Goal: Book appointment/travel/reservation

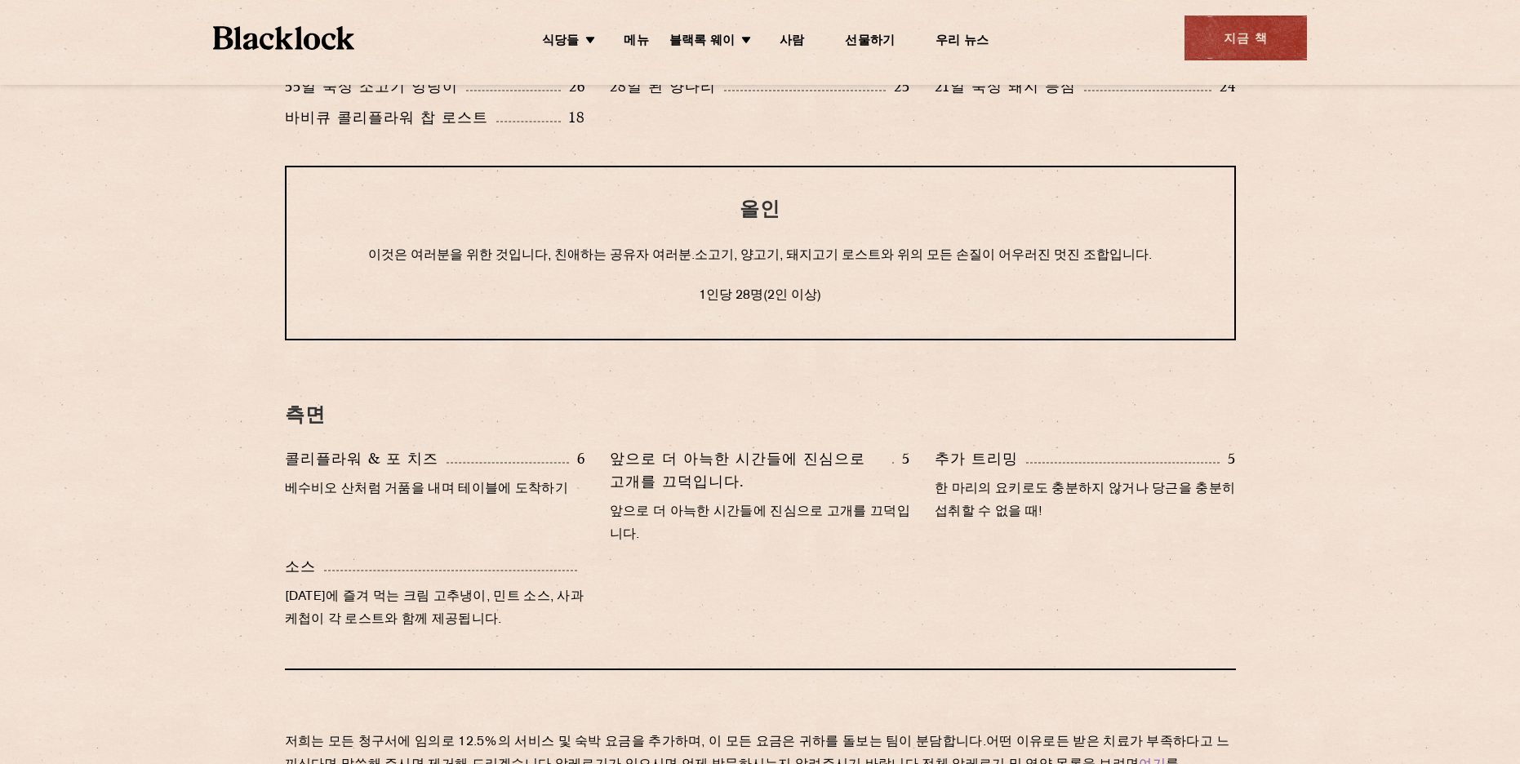
scroll to position [1388, 0]
click at [1337, 219] on section "눈을 뜨다 토요일에 즐거운 시간을 보냈거나 일요일을 시작하기 위해 약간의 부스터가 필요한 경우. 전체 알레르기 및 영양 목록을 보려면 여기 를…" at bounding box center [760, 139] width 1520 height 1412
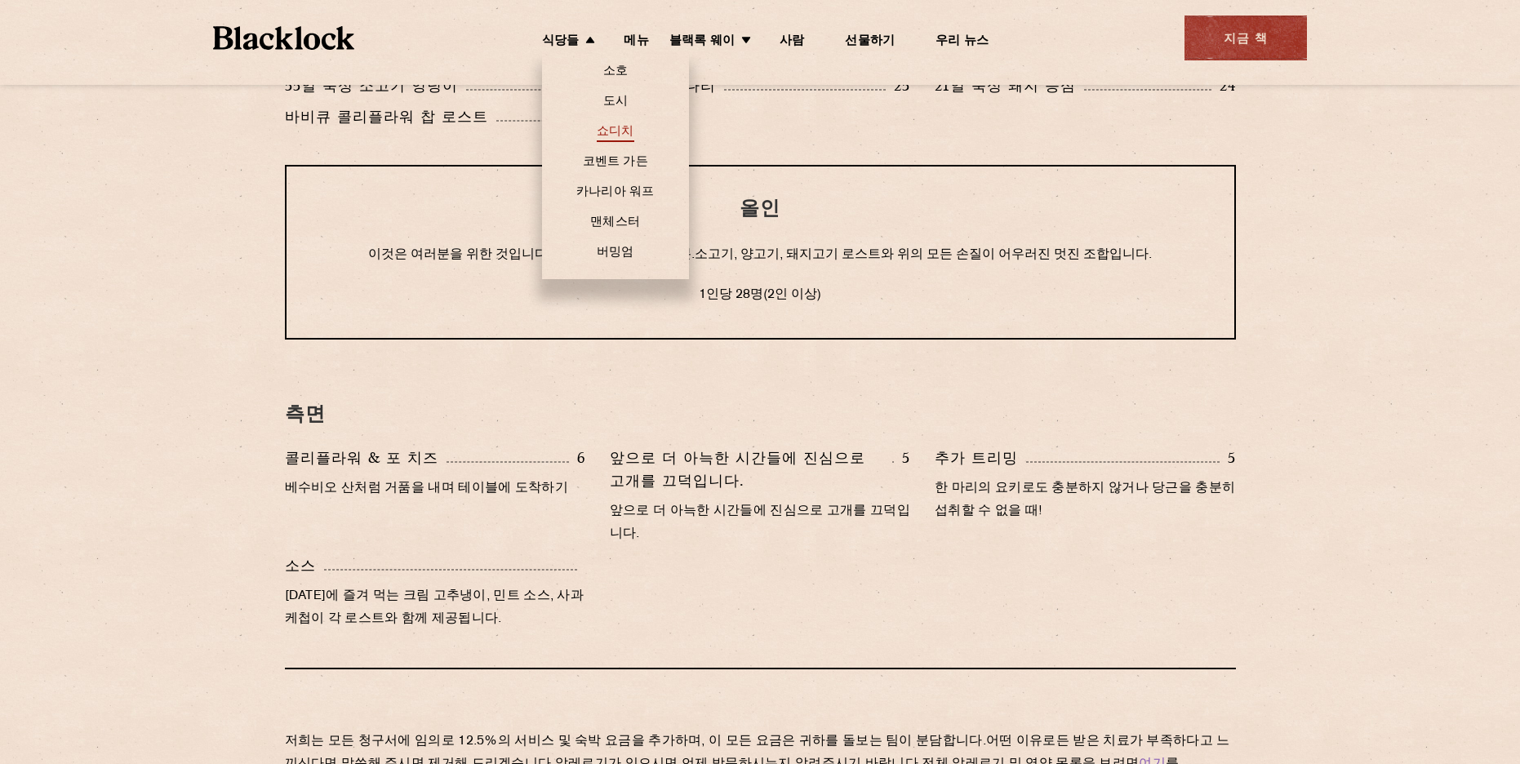
click at [626, 136] on font "쇼디치" at bounding box center [616, 132] width 38 height 12
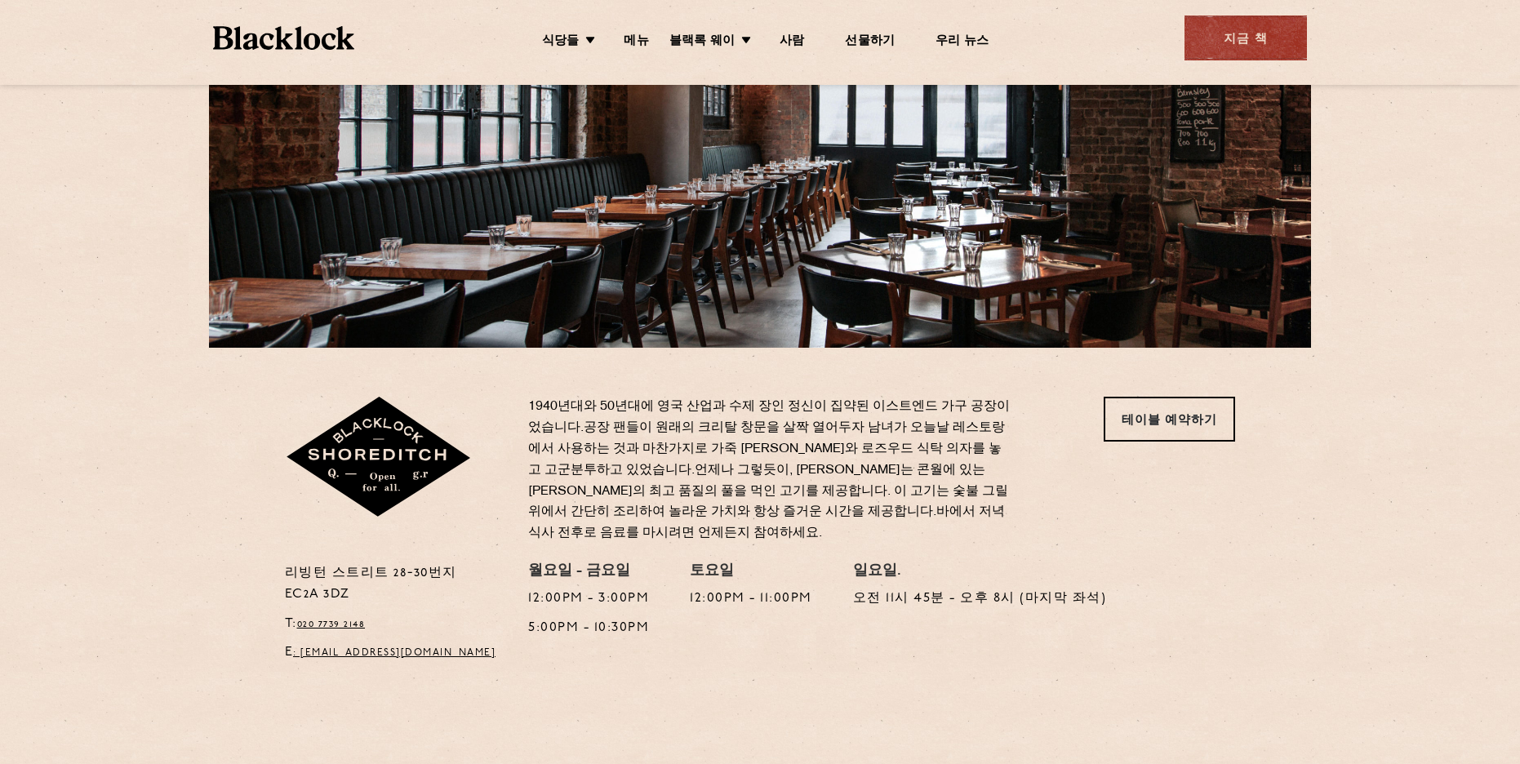
scroll to position [245, 0]
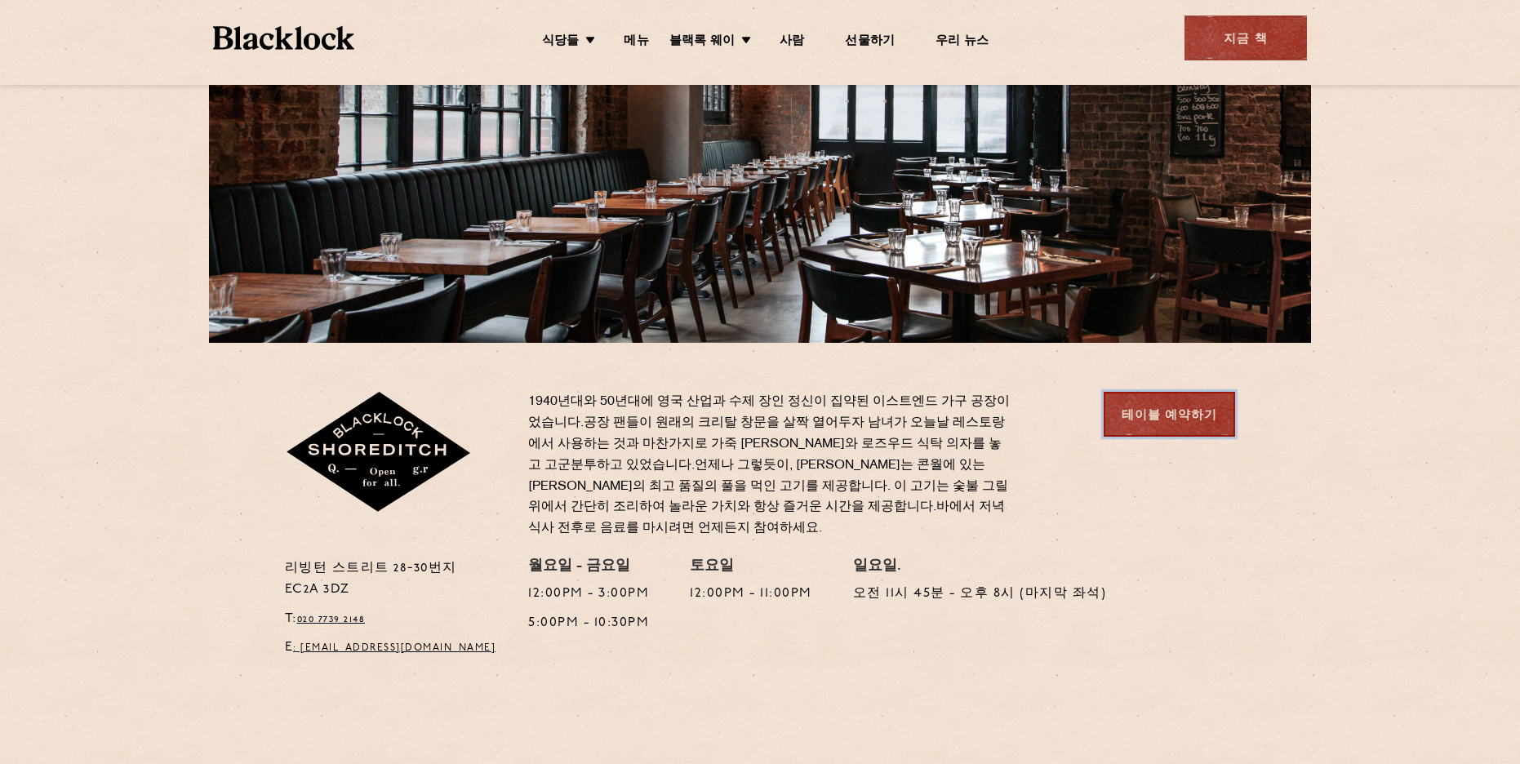
click at [1161, 420] on font "테이블 예약하기" at bounding box center [1170, 416] width 96 height 19
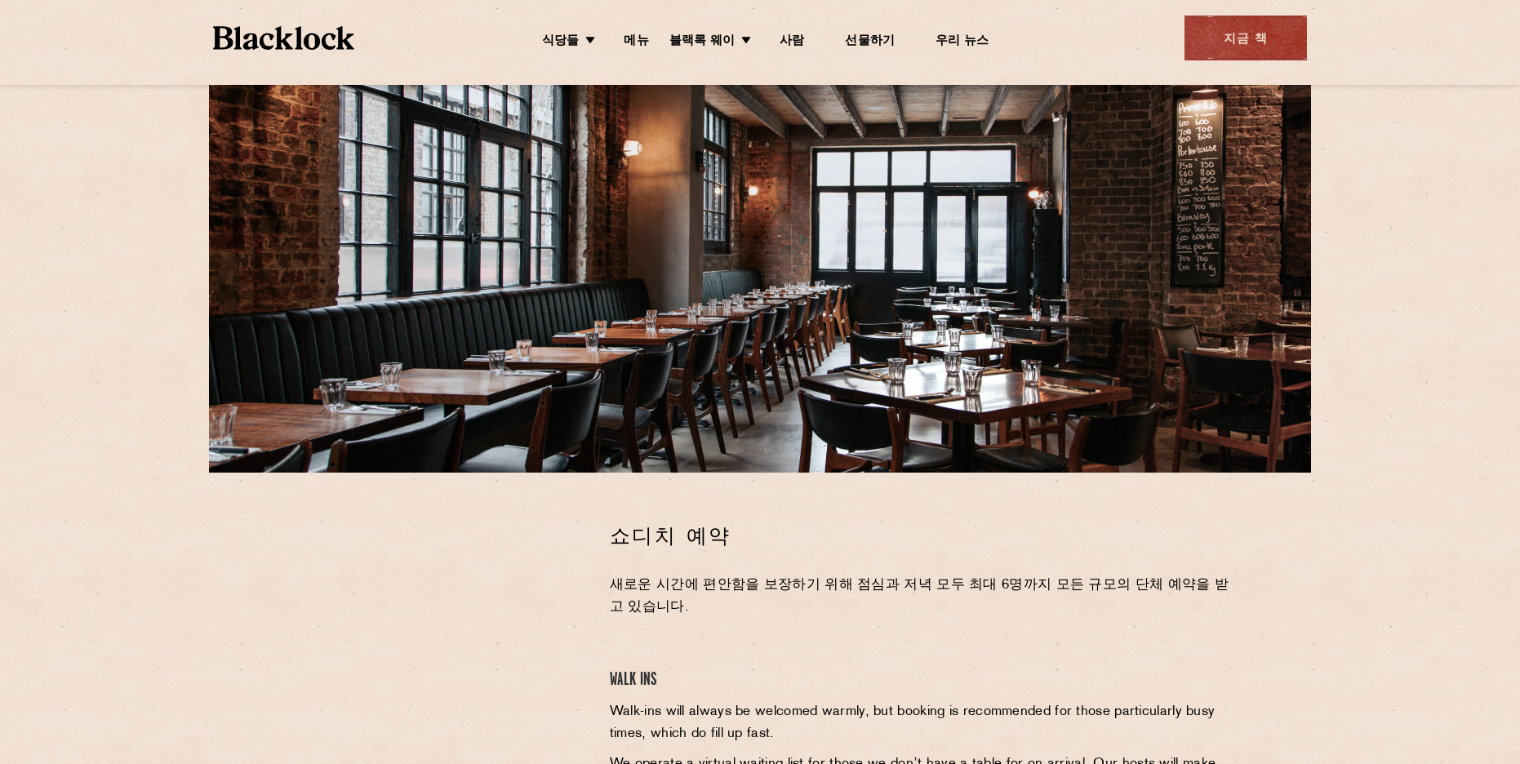
scroll to position [245, 0]
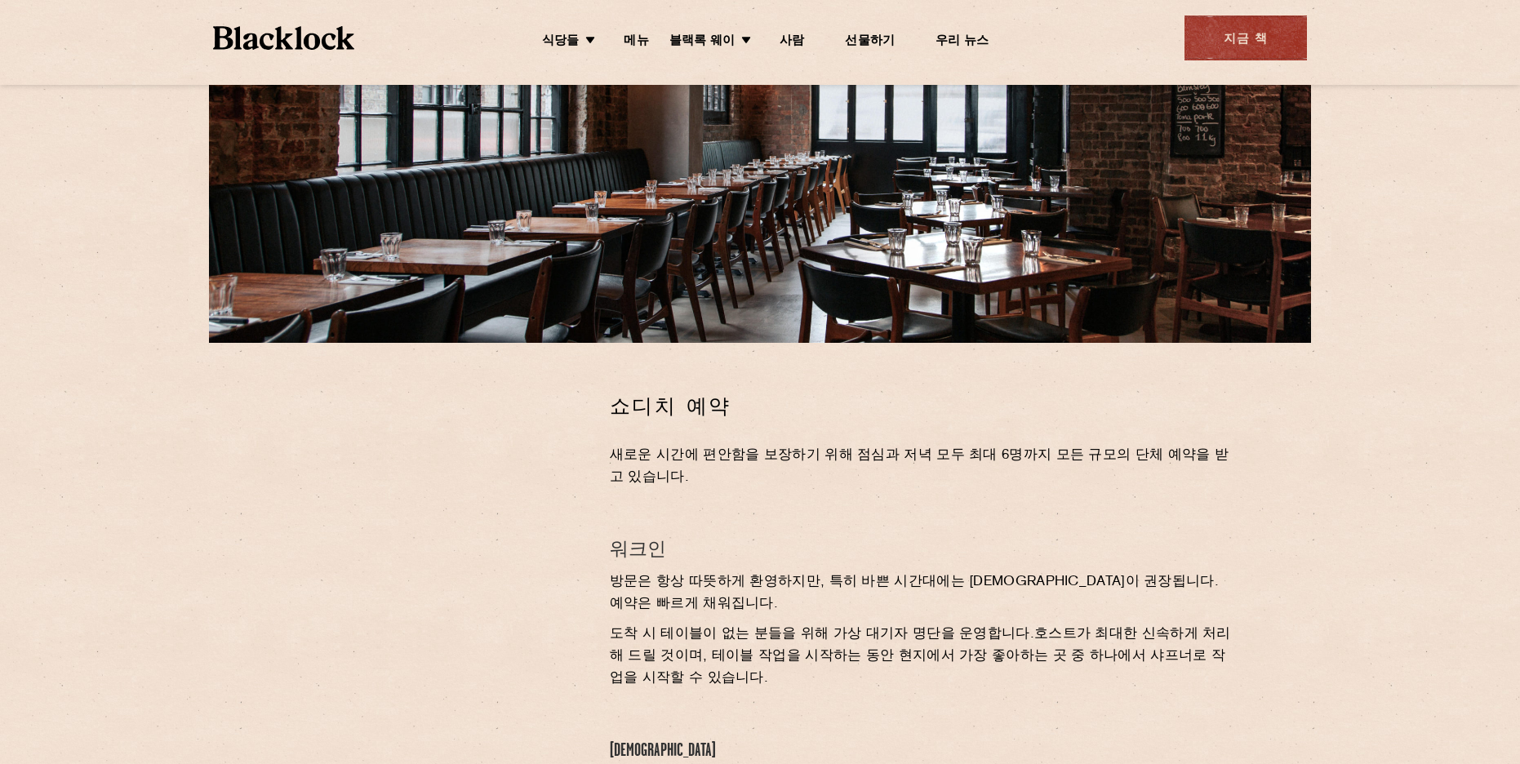
click at [1213, 427] on div "쇼디치 예약 새로운 시간에 편안함을 보장하기 위해 점심과 저녁 모두 최대 6명까지 모든 규모의 단체 예약을 받고 있습니다. 워크인 방문은 항상…" at bounding box center [923, 624] width 651 height 464
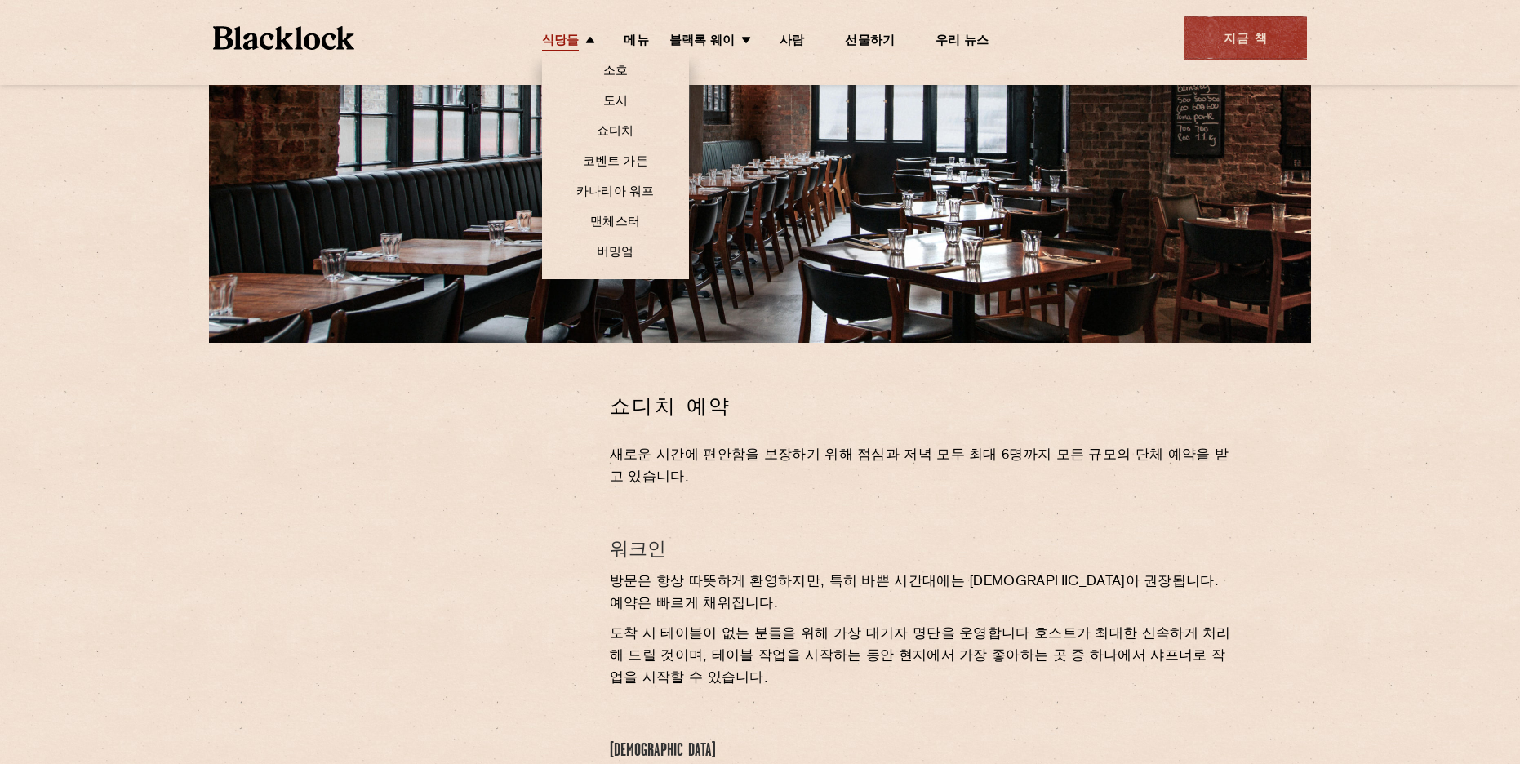
click at [569, 47] on link "식당들" at bounding box center [561, 42] width 38 height 18
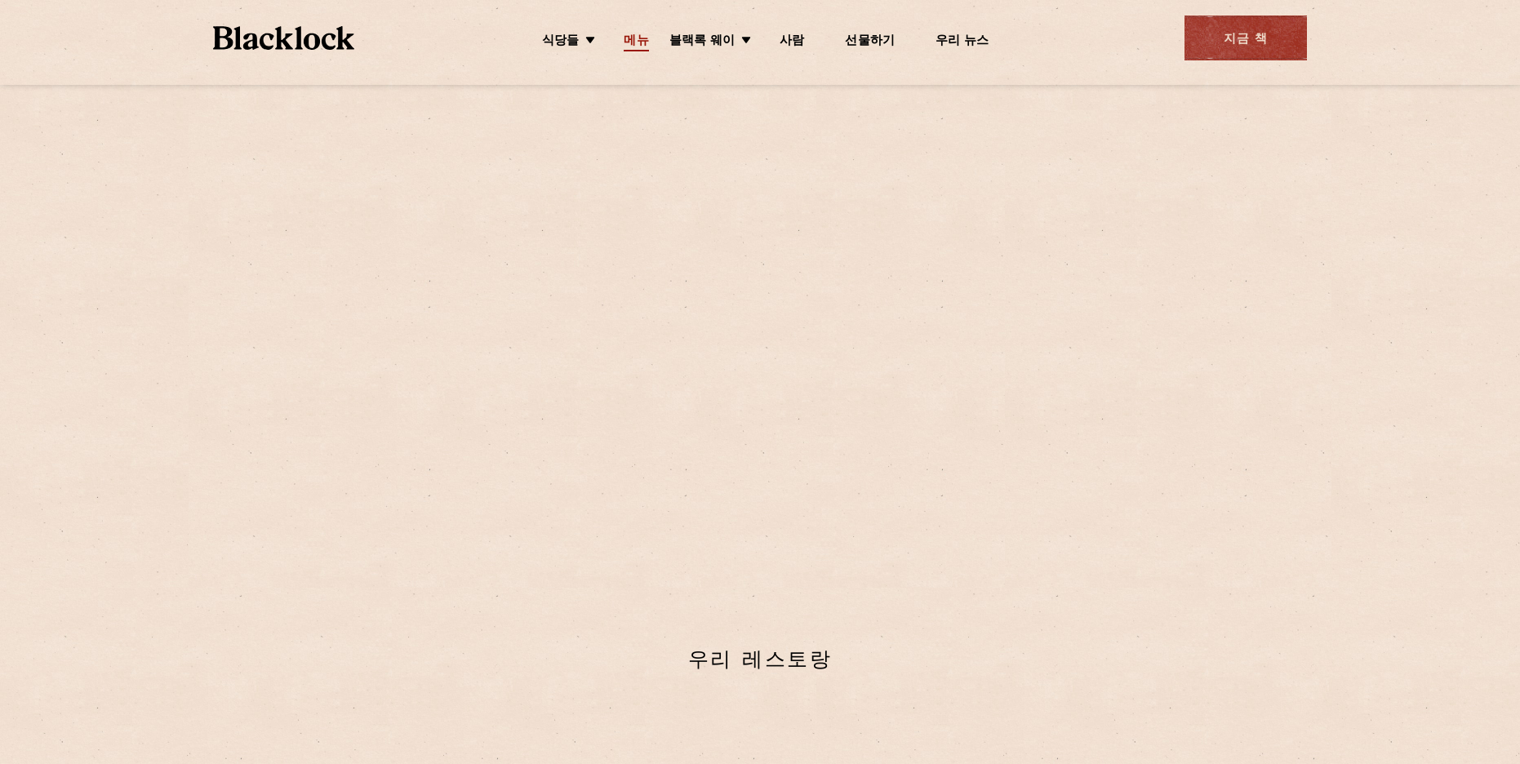
click at [638, 44] on font "메뉴" at bounding box center [636, 41] width 24 height 12
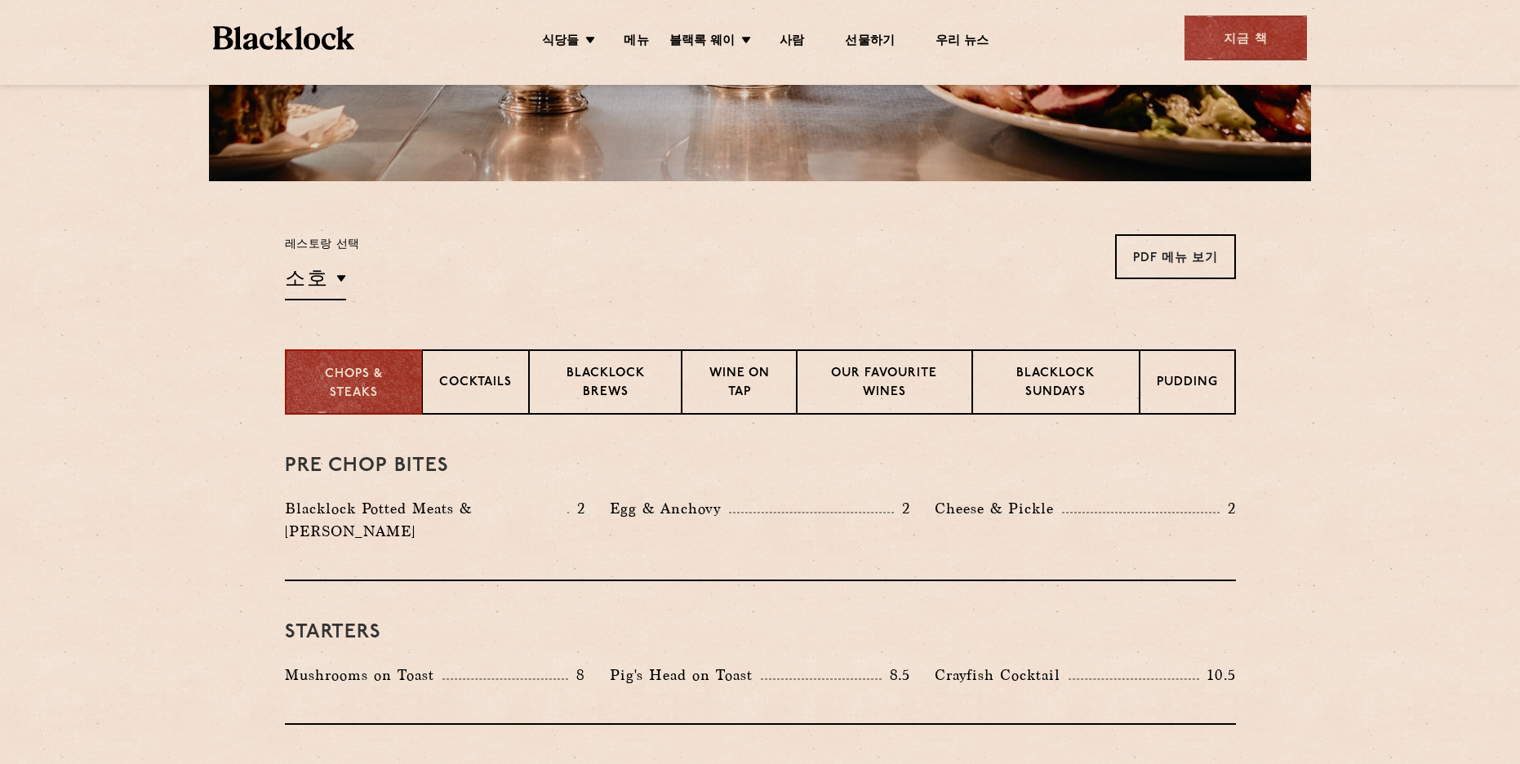
scroll to position [408, 0]
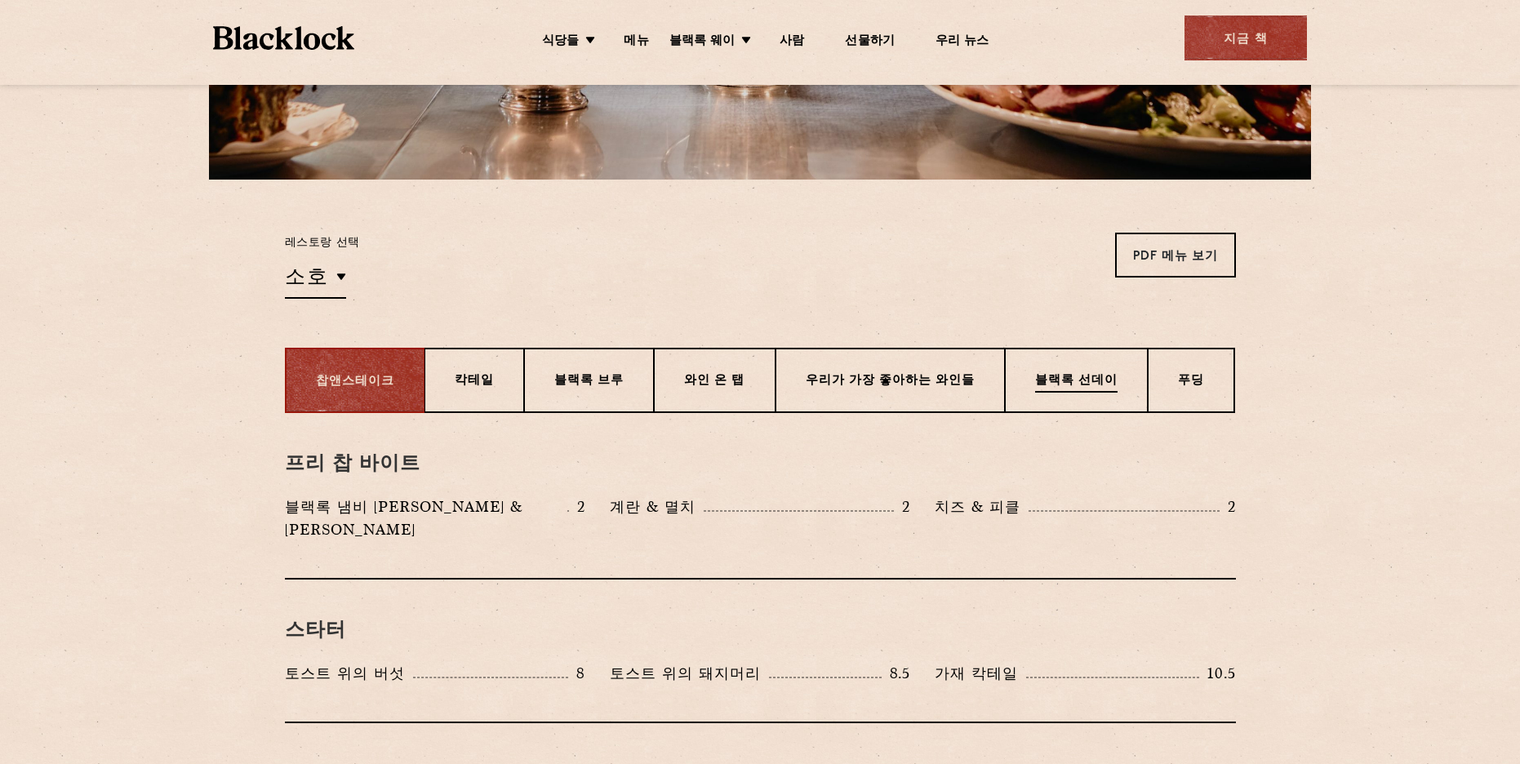
click at [1080, 380] on font "블랙록 선데이" at bounding box center [1076, 381] width 82 height 12
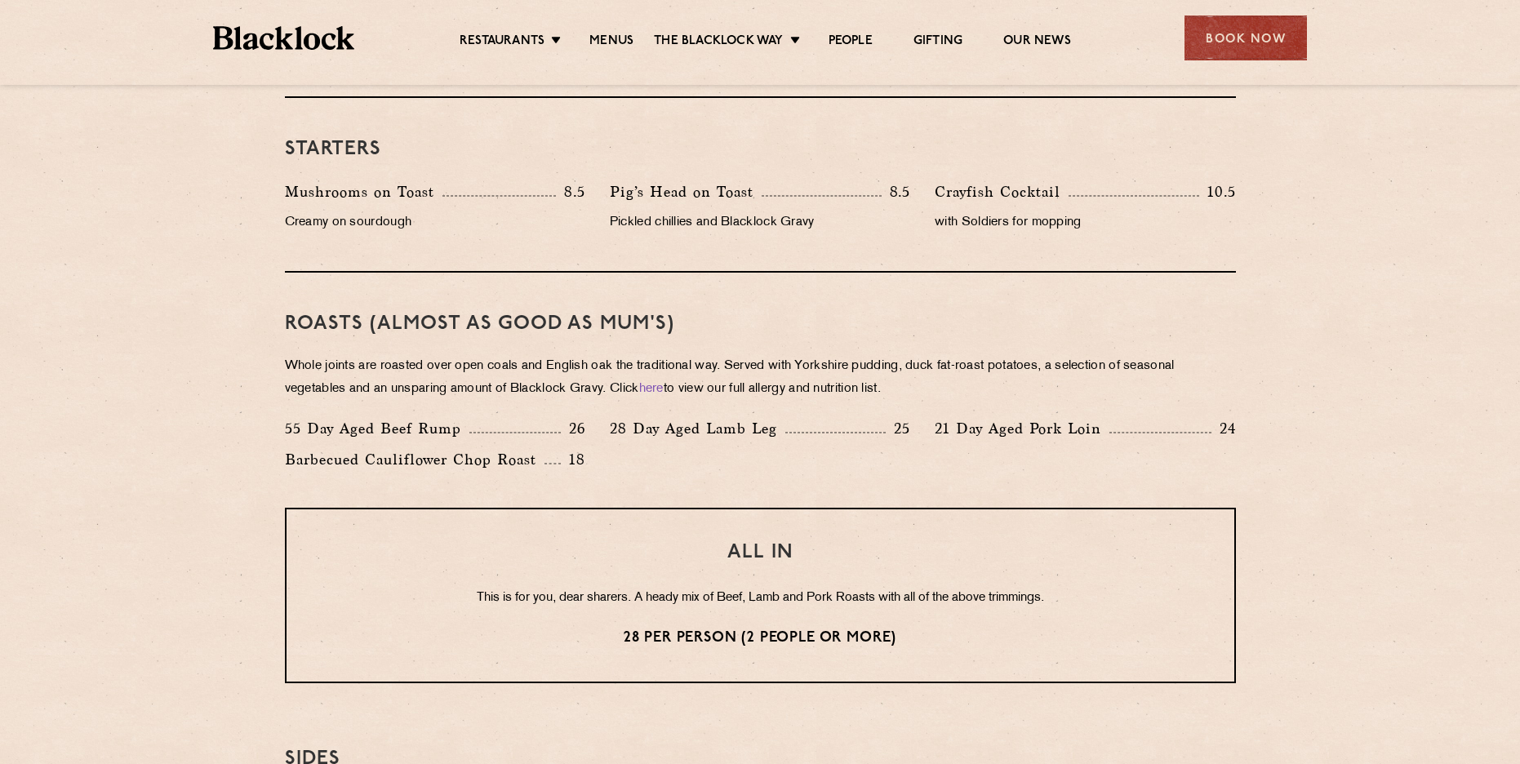
scroll to position [1225, 0]
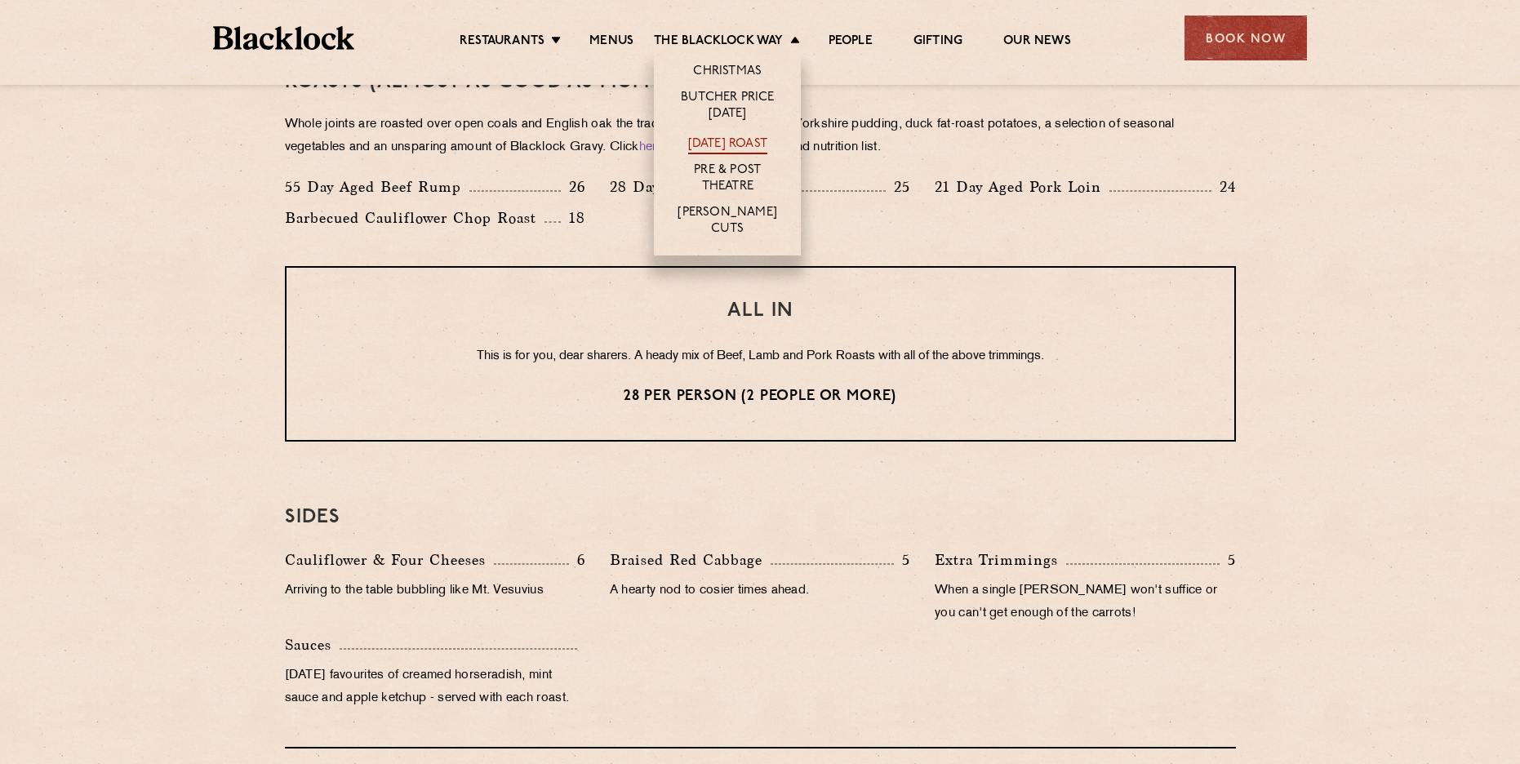
click at [746, 146] on link "[DATE] Roast" at bounding box center [727, 145] width 79 height 18
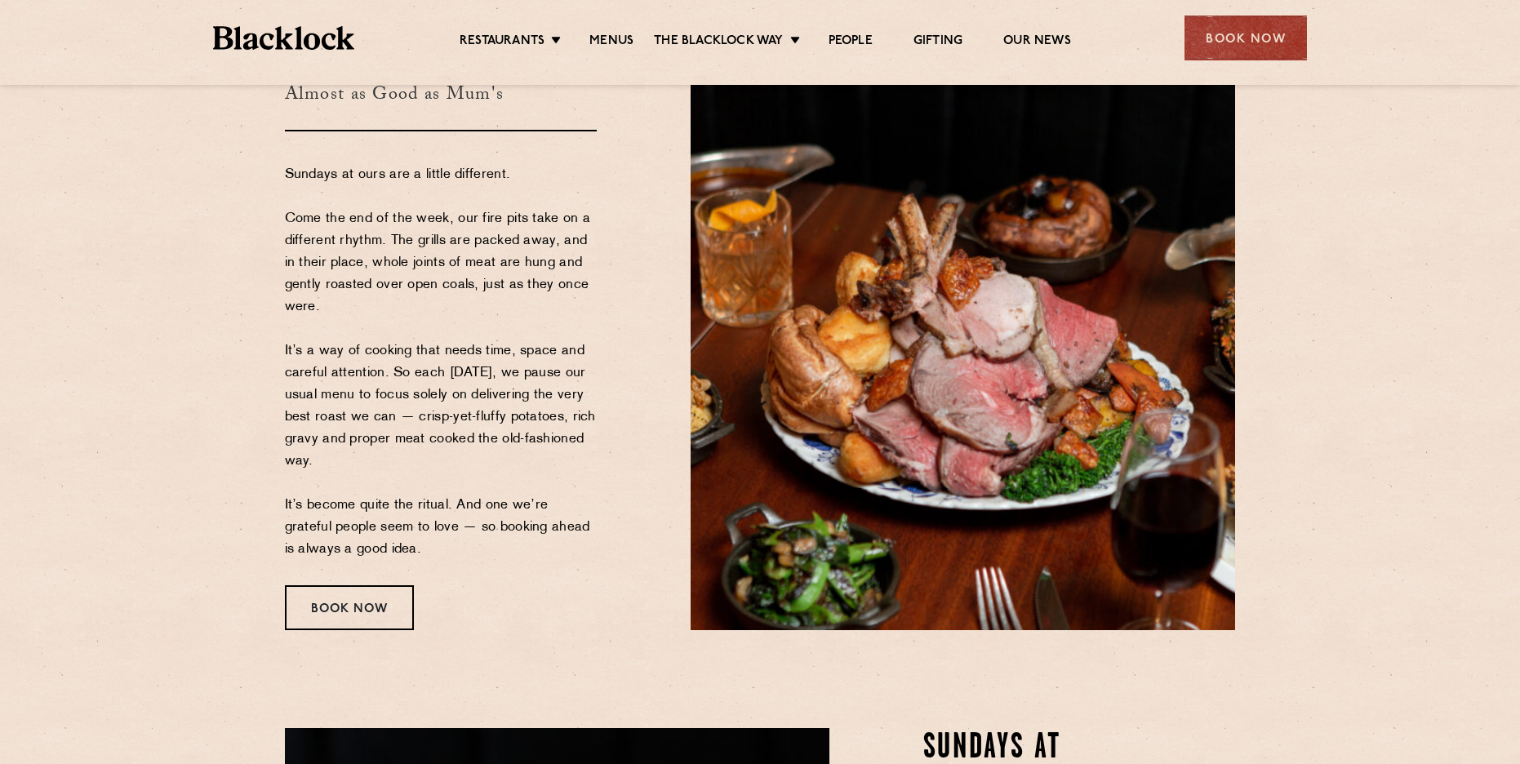
scroll to position [163, 0]
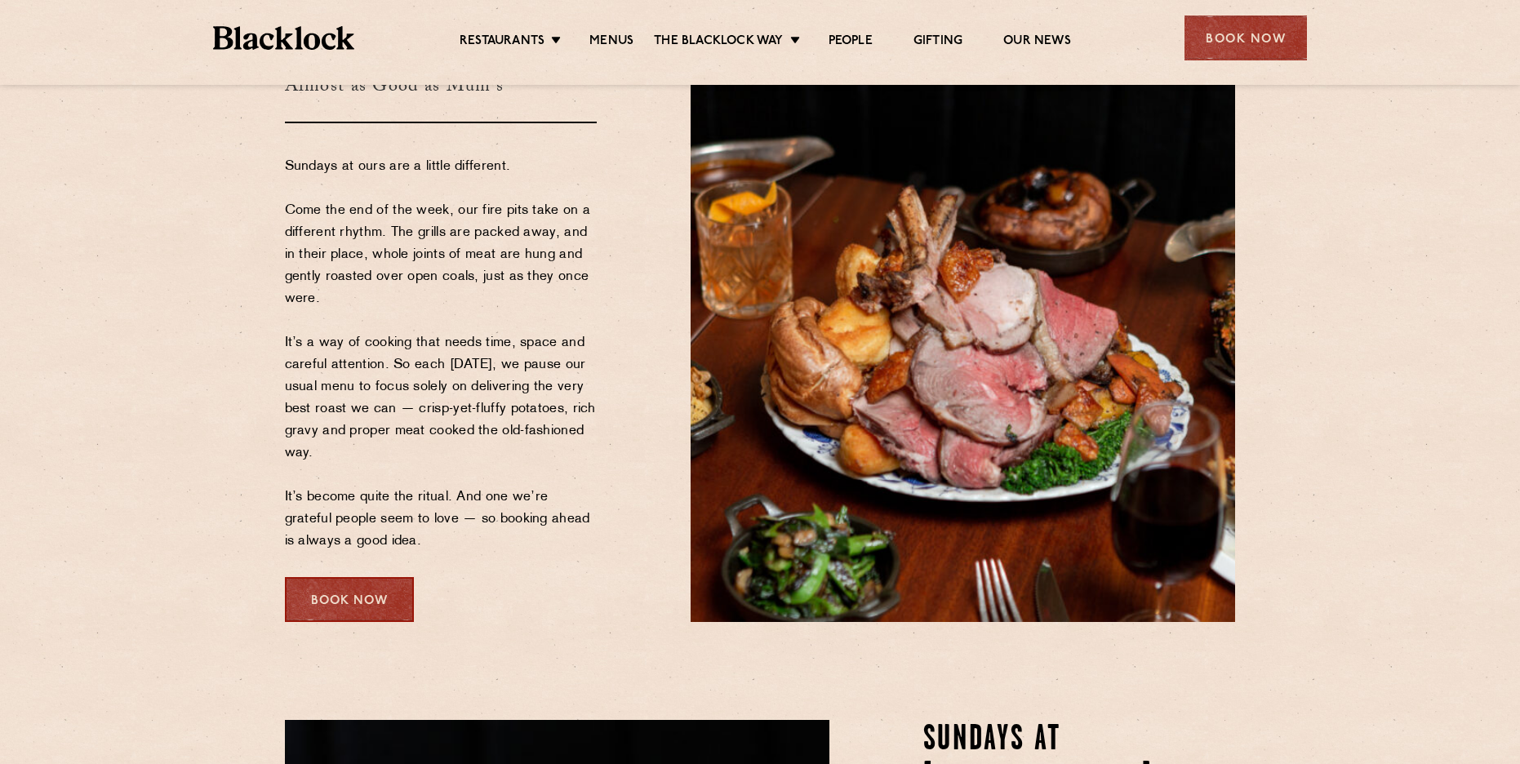
click at [350, 608] on div "Book Now" at bounding box center [349, 599] width 129 height 45
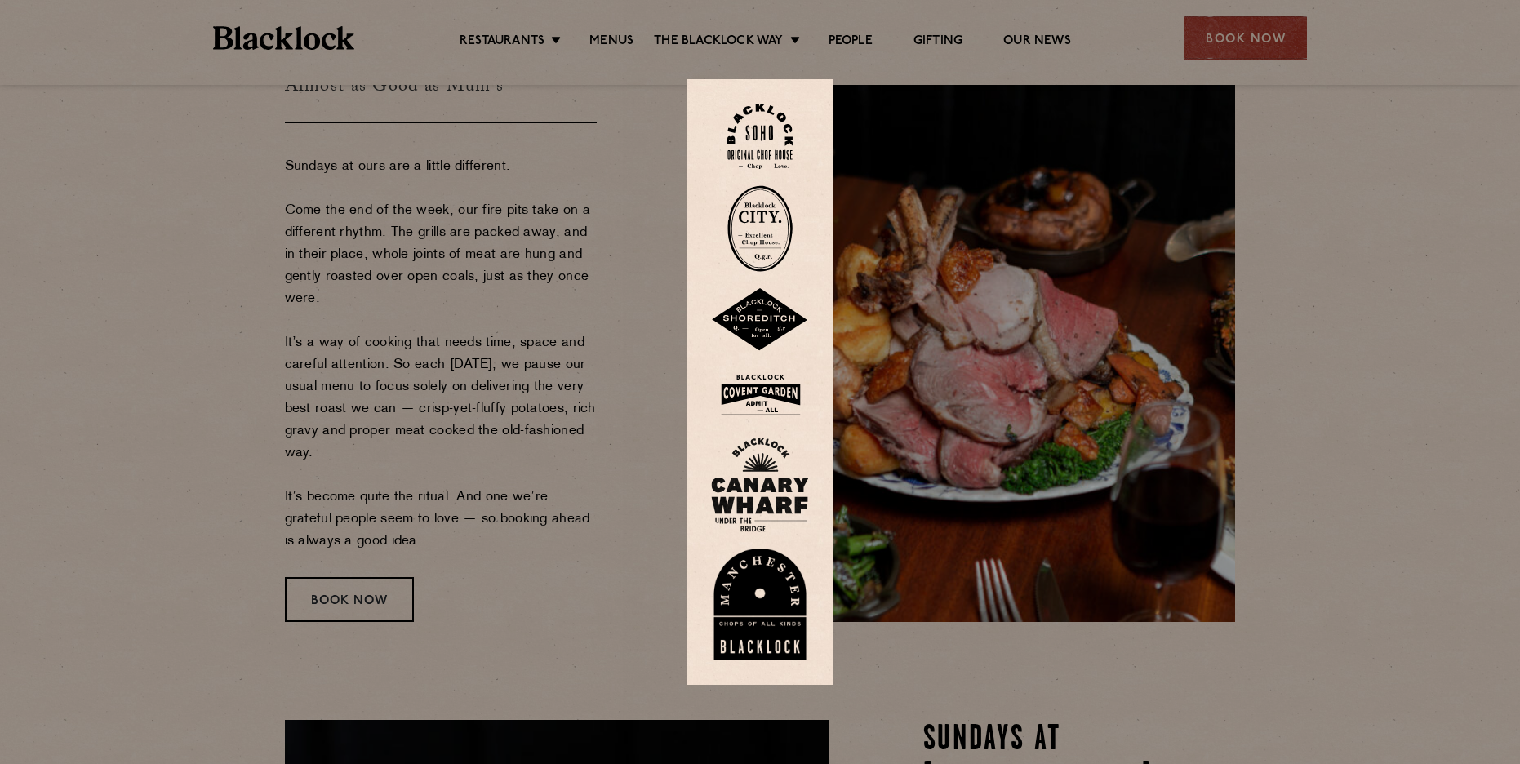
click at [750, 245] on img at bounding box center [759, 228] width 65 height 87
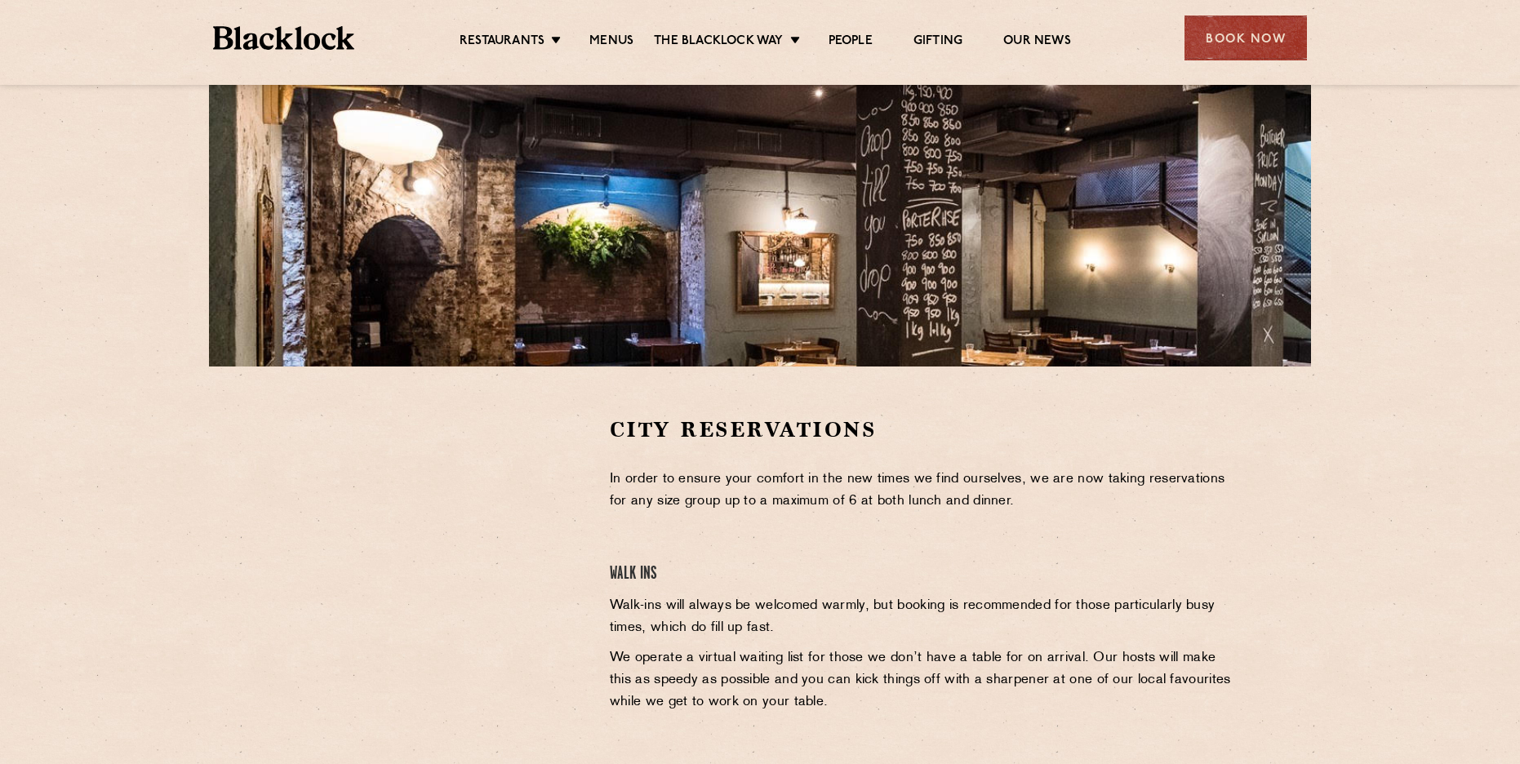
scroll to position [245, 0]
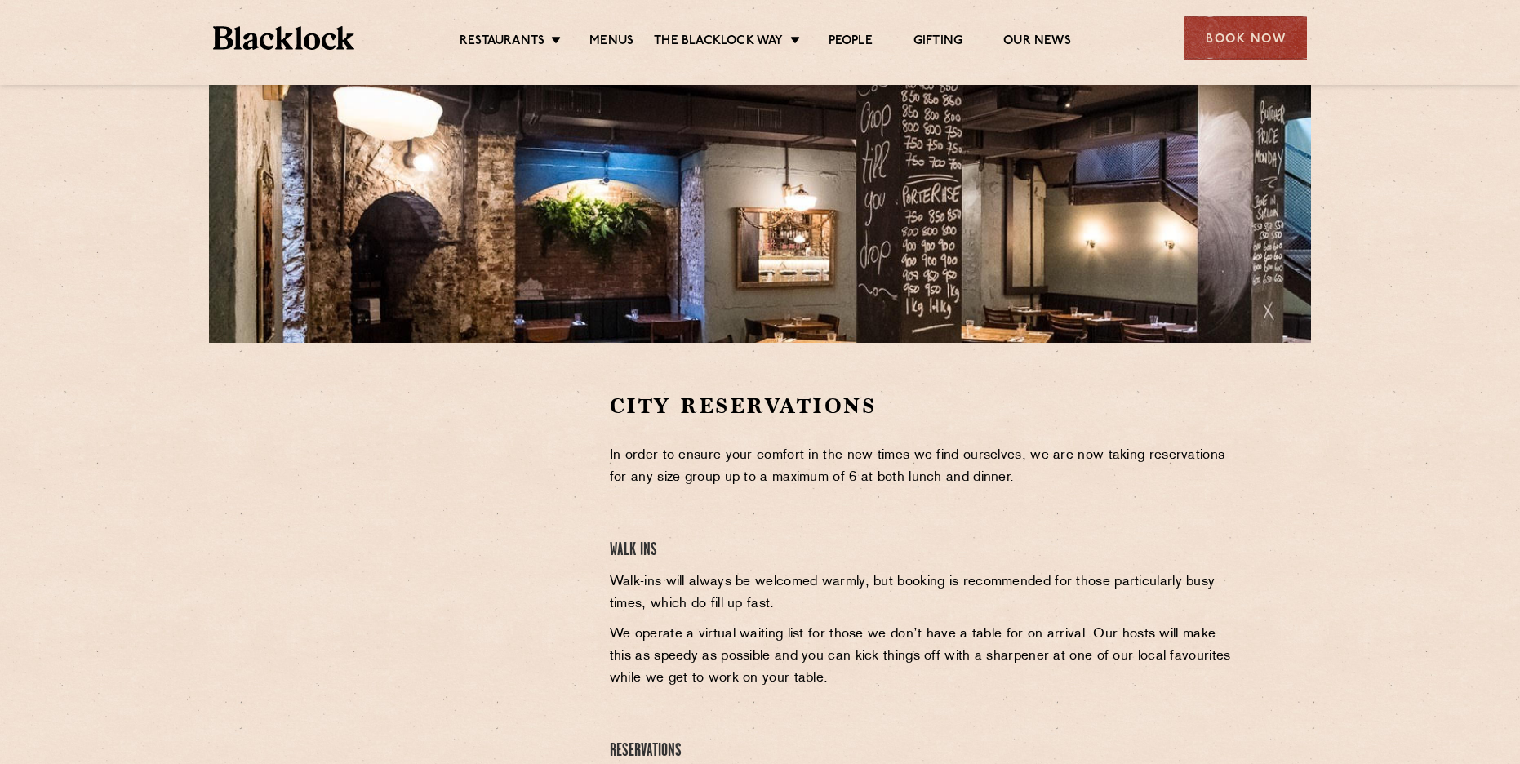
click at [811, 498] on div "City Reservations In order to ensure your comfort in the new times we find ours…" at bounding box center [923, 639] width 651 height 494
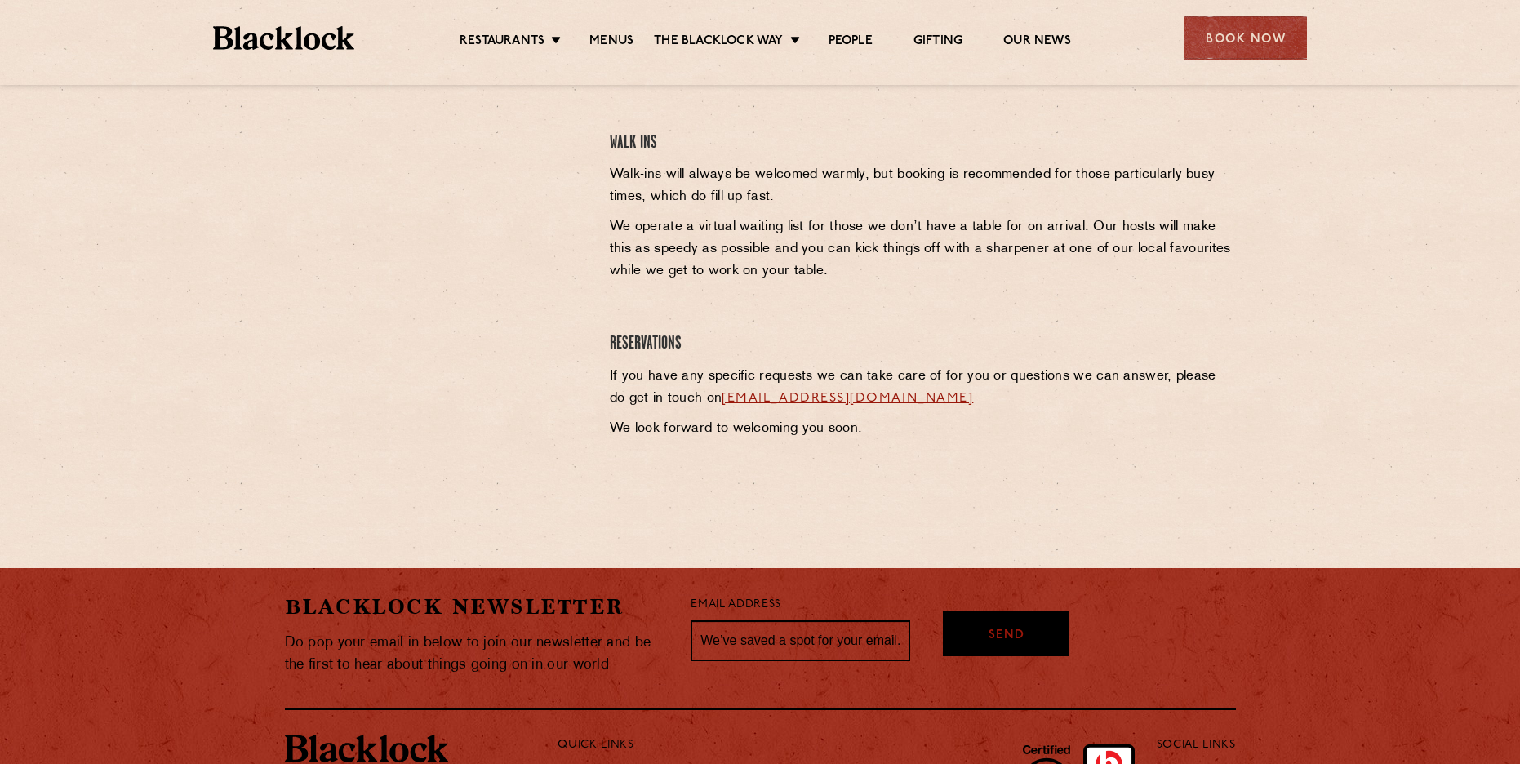
scroll to position [653, 0]
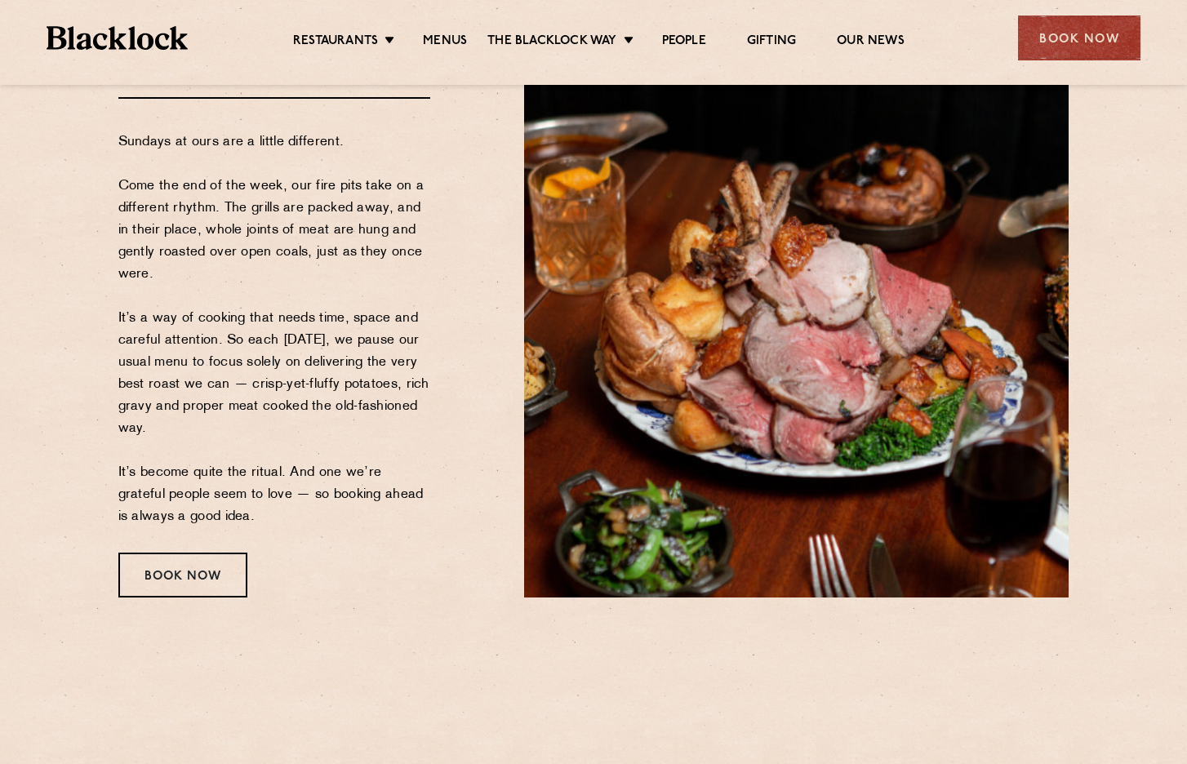
drag, startPoint x: 118, startPoint y: 136, endPoint x: 377, endPoint y: 525, distance: 467.6
click at [375, 530] on div "[DATE] Roast Almost as Good as Mum's Sundays at ours are a little different. Co…" at bounding box center [309, 284] width 407 height 626
click at [462, 42] on link "Menus" at bounding box center [445, 42] width 44 height 18
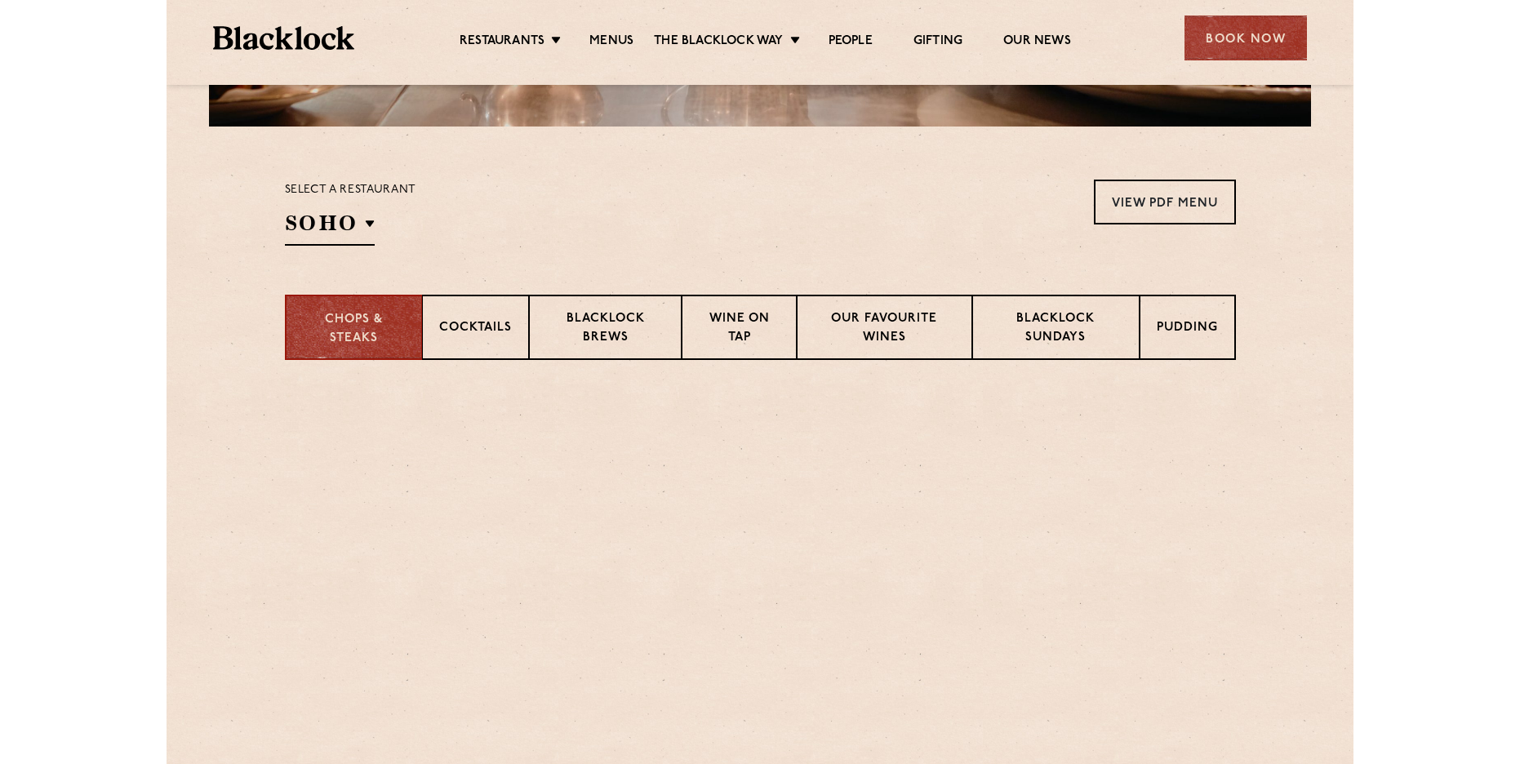
scroll to position [490, 0]
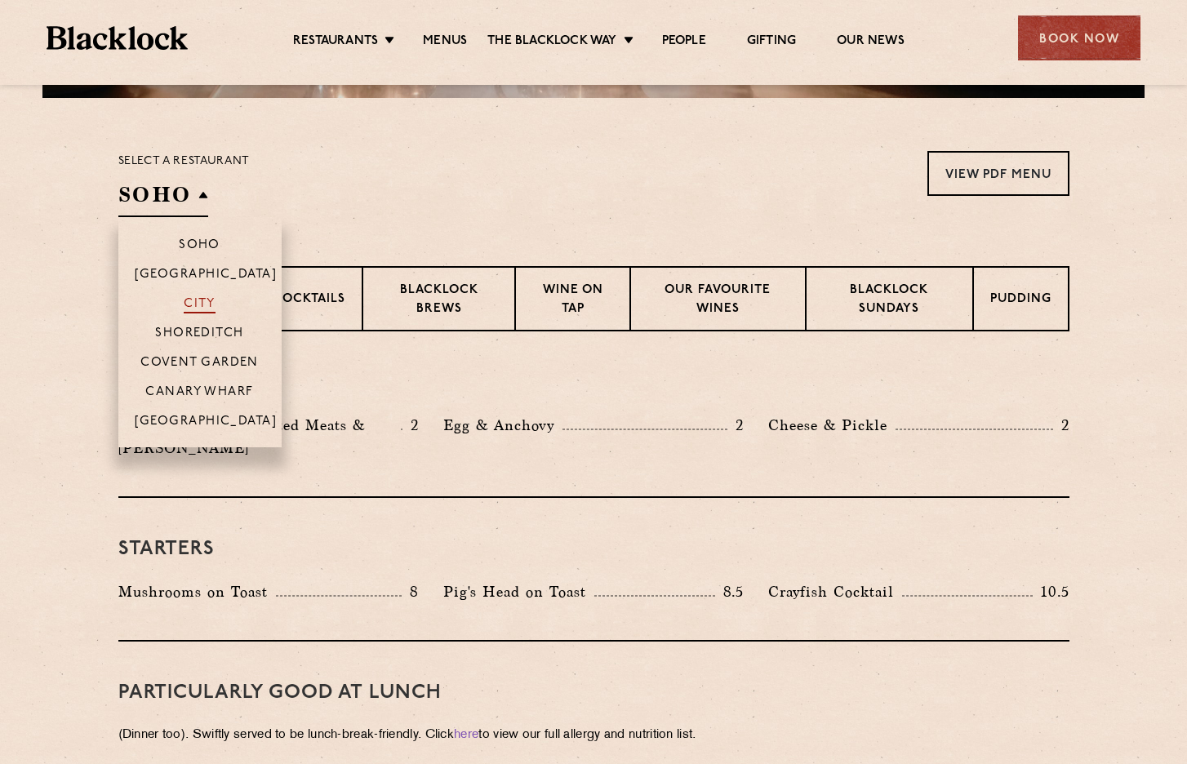
click at [207, 303] on p "City" at bounding box center [200, 305] width 32 height 16
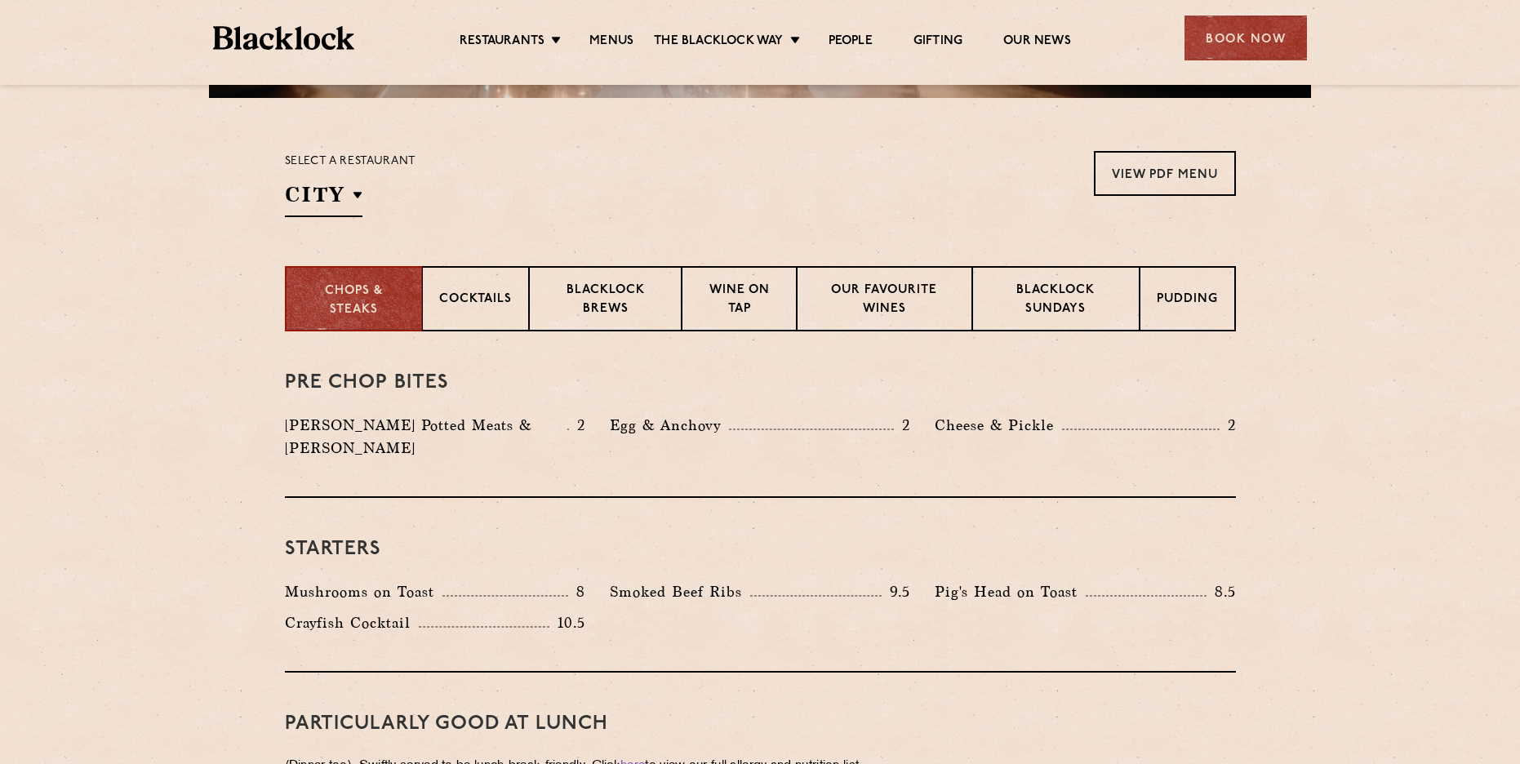
scroll to position [572, 0]
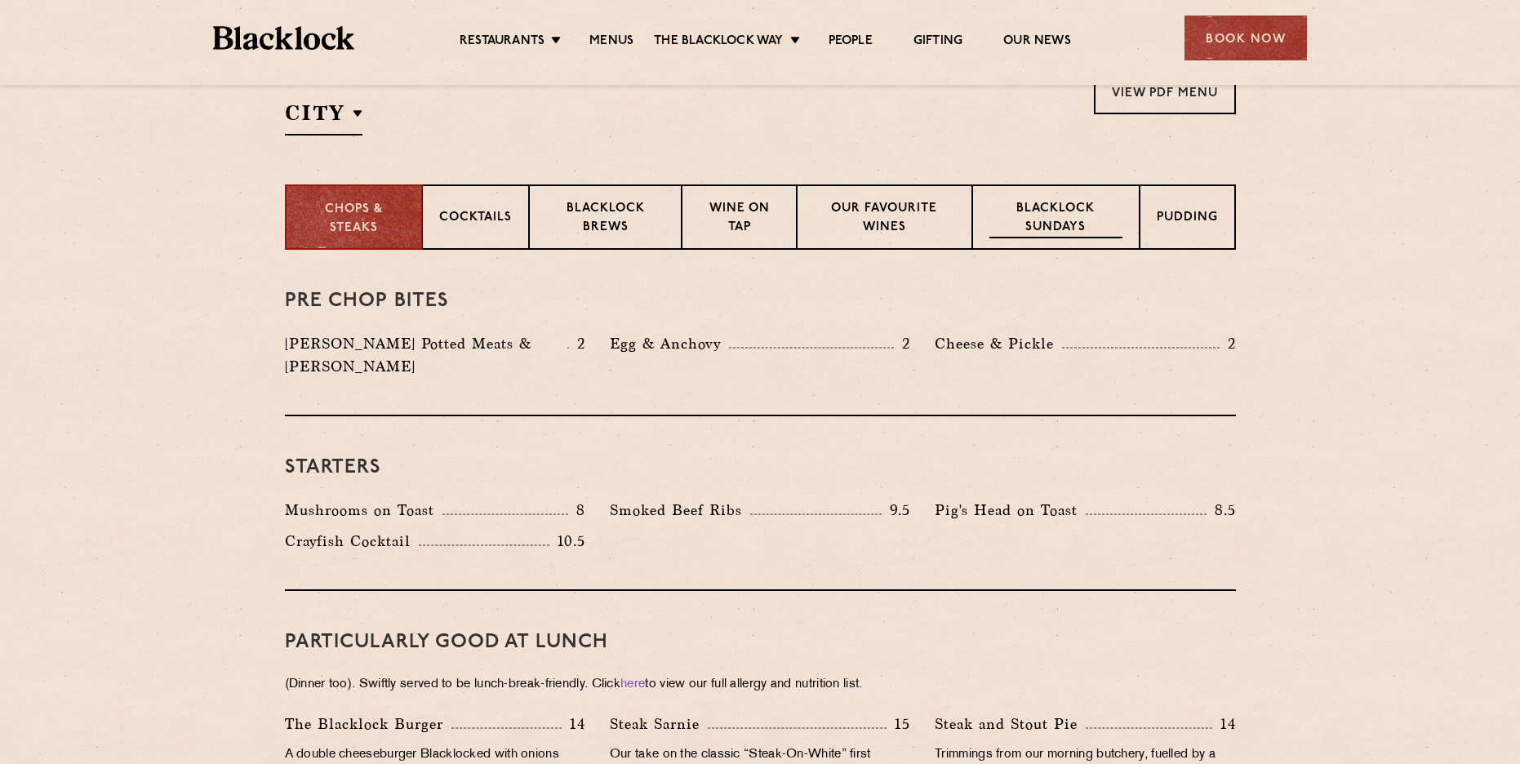
click at [1070, 220] on p "Blacklock Sundays" at bounding box center [1056, 219] width 132 height 38
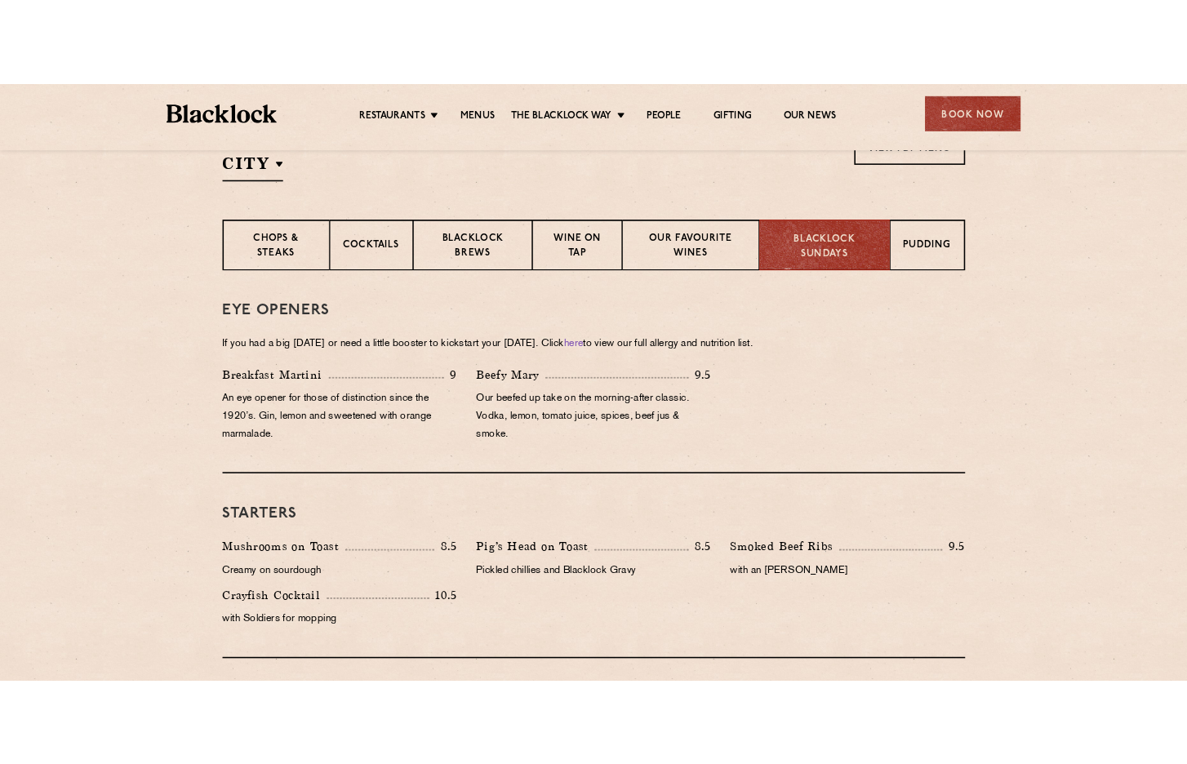
scroll to position [490, 0]
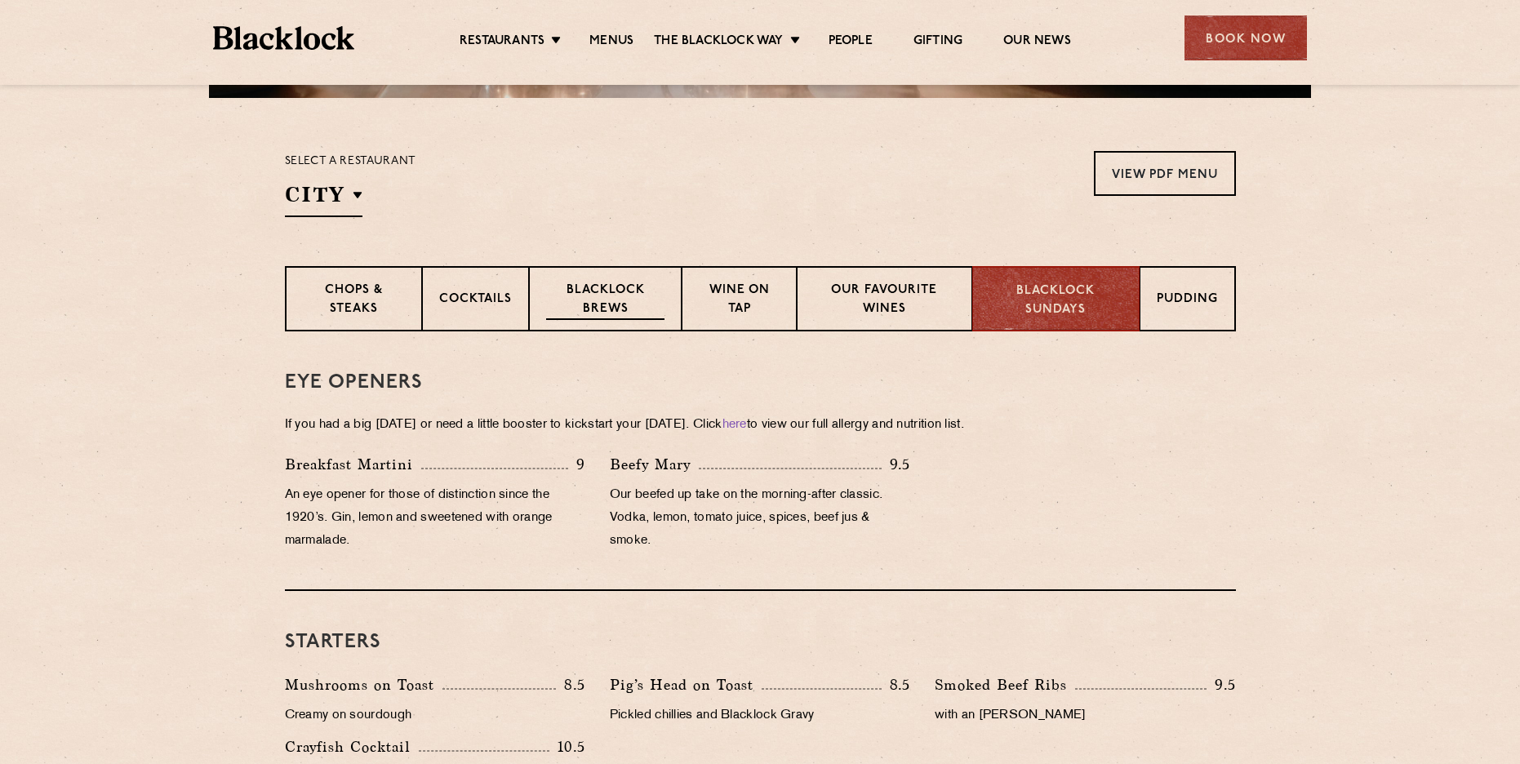
click at [599, 313] on p "Blacklock Brews" at bounding box center [605, 301] width 119 height 38
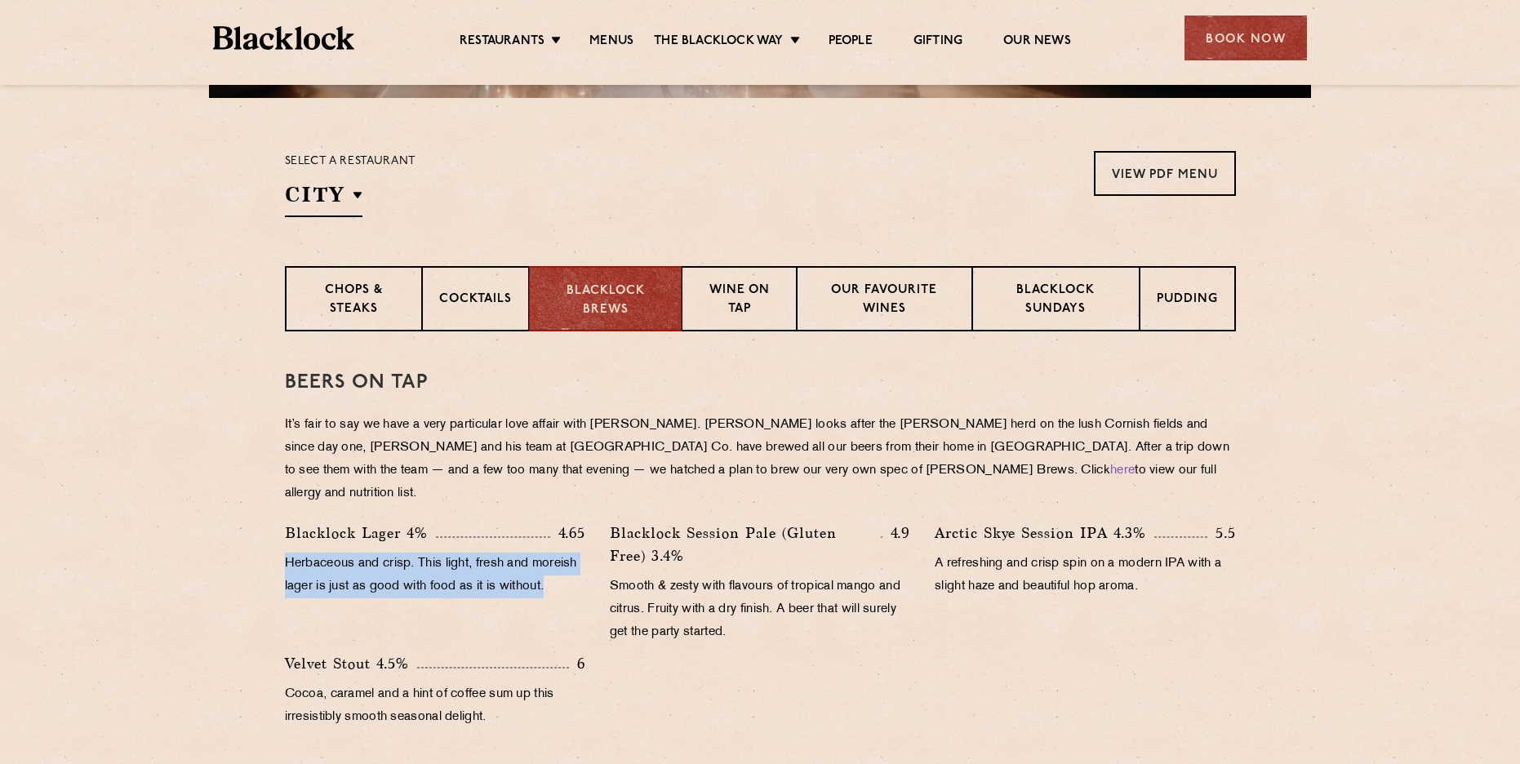
drag, startPoint x: 288, startPoint y: 543, endPoint x: 558, endPoint y: 569, distance: 271.5
click at [558, 569] on p "Herbaceous and crisp. This light, fresh and moreish lager is just as good with …" at bounding box center [435, 576] width 300 height 46
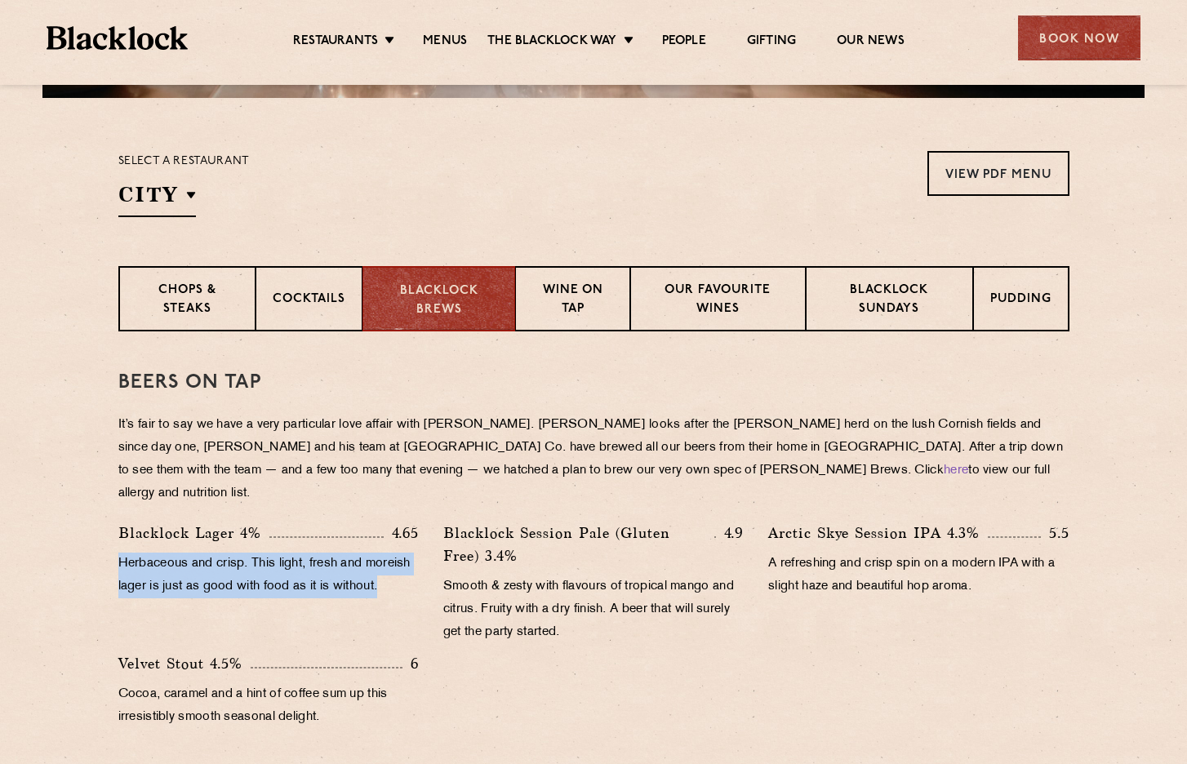
click at [138, 553] on p "Herbaceous and crisp. This light, fresh and moreish lager is just as good with …" at bounding box center [268, 576] width 300 height 46
click at [110, 536] on div "Blacklock Lager 4% 4.65 Herbaceous and crisp. This light, fresh and moreish lag…" at bounding box center [268, 587] width 325 height 131
click at [144, 553] on p "Herbaceous and crisp. This light, fresh and moreish lager is just as good with …" at bounding box center [268, 576] width 300 height 46
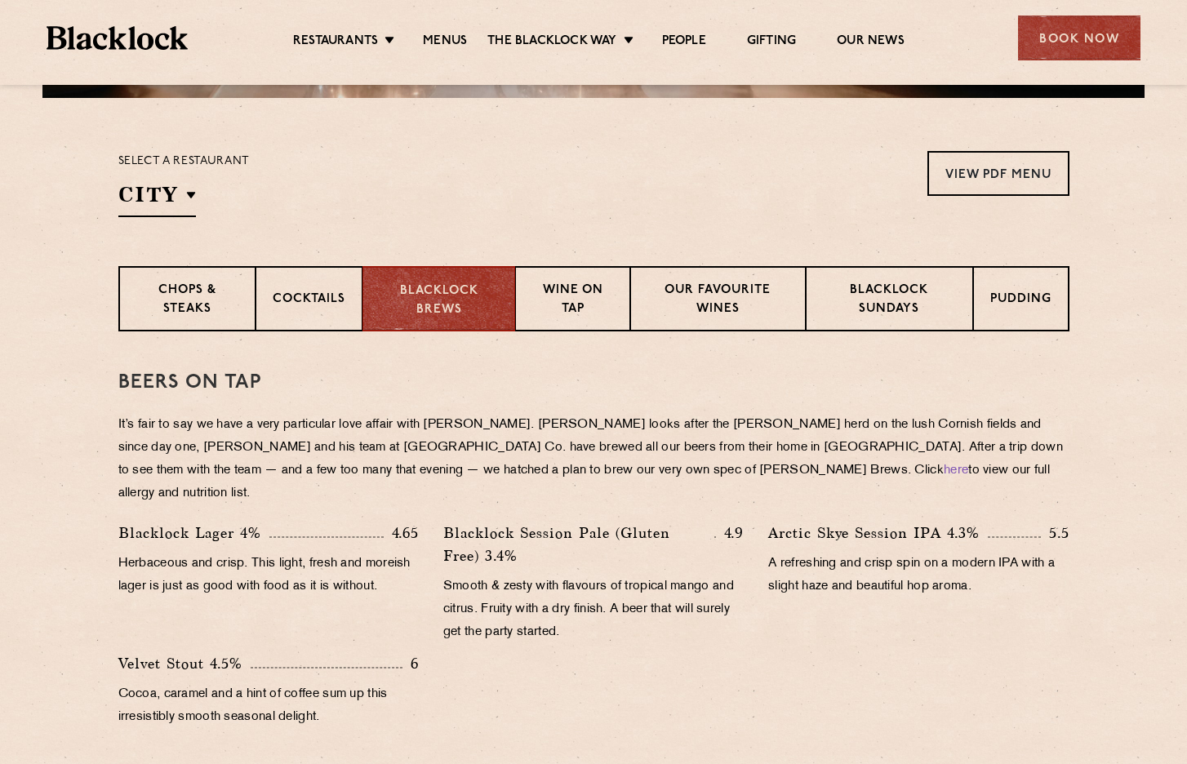
click at [160, 484] on div "Beers on tap It’s fair to say we have a very particular love affair with Cornwa…" at bounding box center [593, 549] width 951 height 436
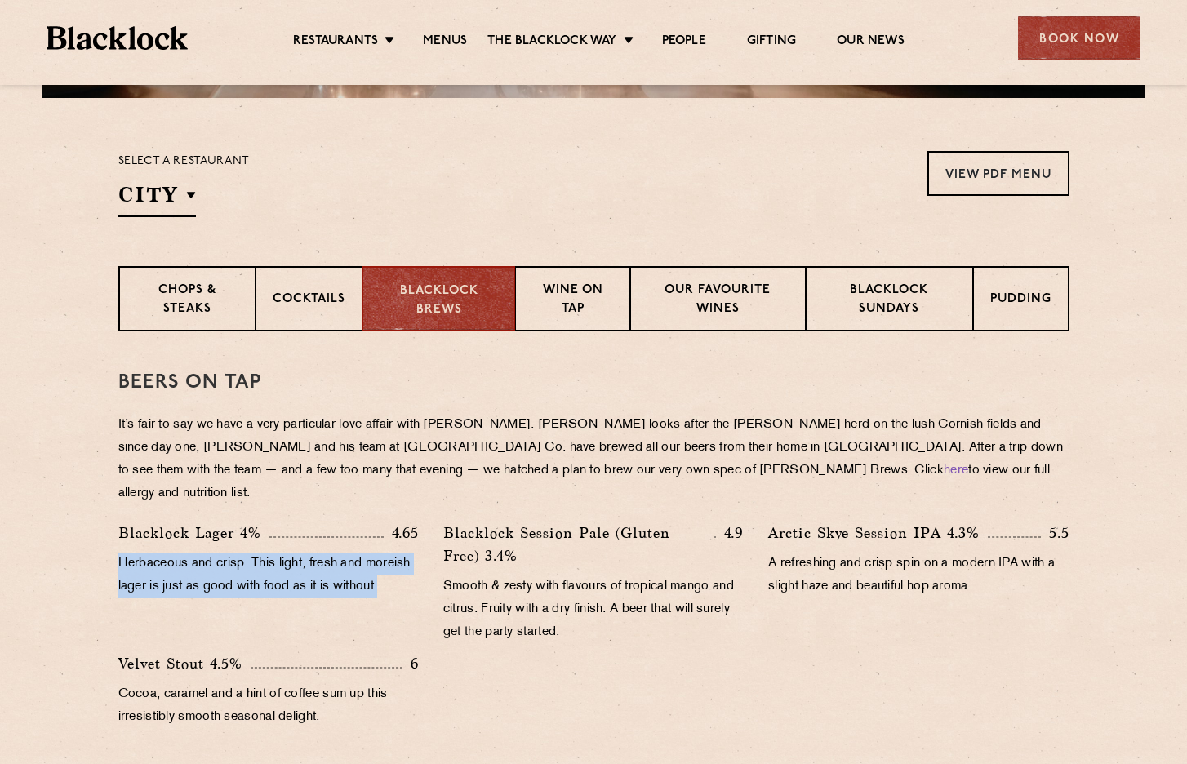
drag, startPoint x: 121, startPoint y: 539, endPoint x: 403, endPoint y: 565, distance: 282.9
click at [403, 565] on p "Herbaceous and crisp. This light, fresh and moreish lager is just as good with …" at bounding box center [268, 576] width 300 height 46
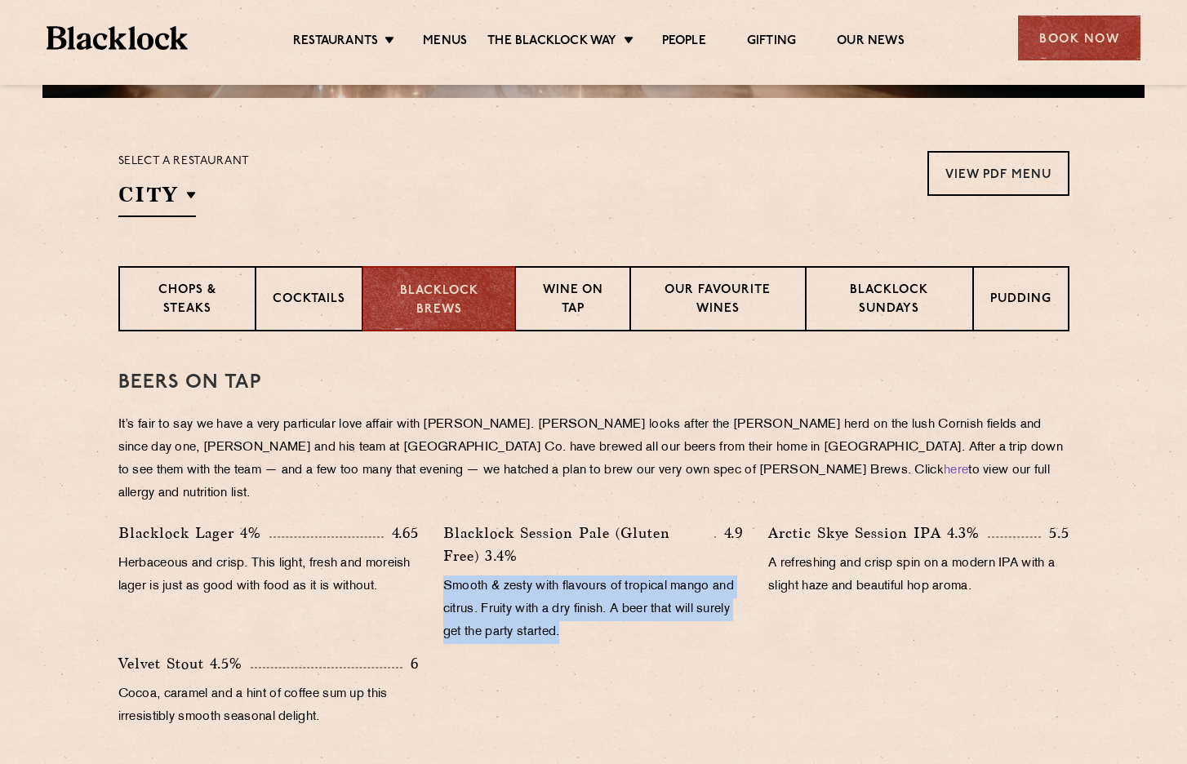
drag, startPoint x: 440, startPoint y: 567, endPoint x: 596, endPoint y: 615, distance: 163.0
click at [596, 615] on div "Blacklock Session Pale (Gluten Free) 3.4% 4.9 Smooth & zesty with flavours of t…" at bounding box center [593, 587] width 325 height 131
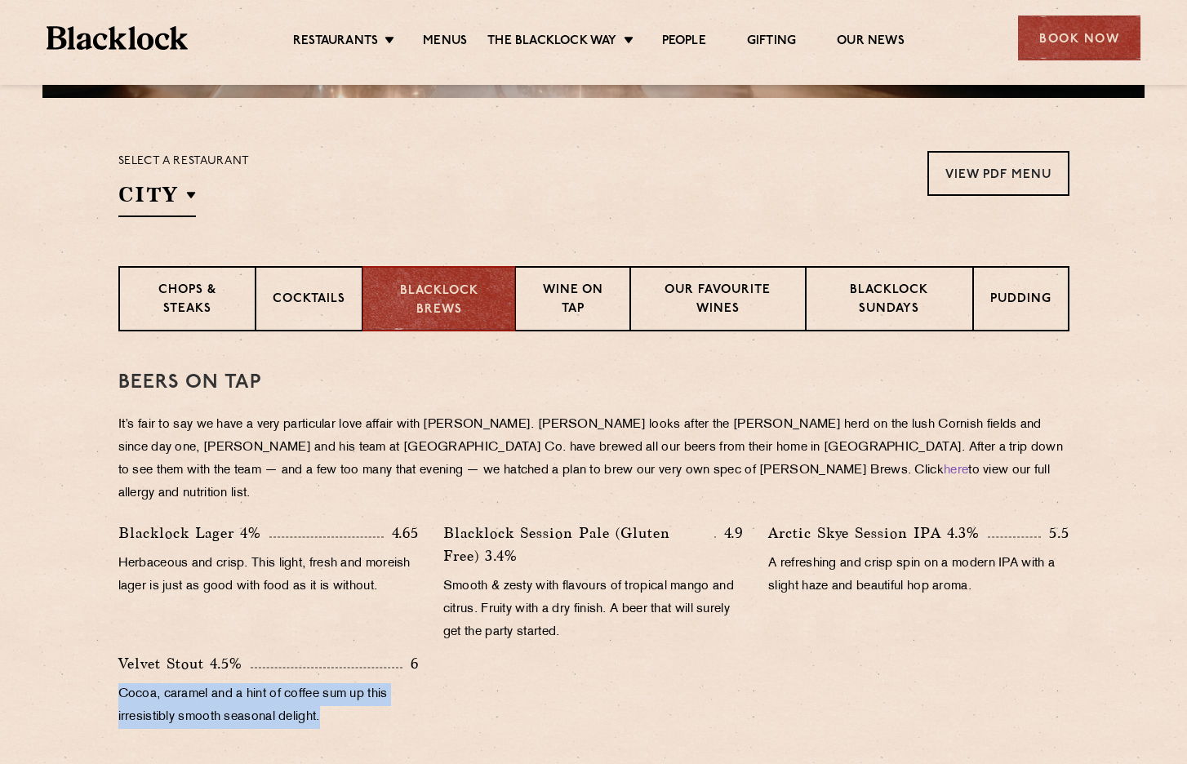
drag, startPoint x: 120, startPoint y: 672, endPoint x: 368, endPoint y: 706, distance: 250.6
click at [368, 706] on div "Velvet Stout 4.5% 6 Cocoa, caramel and a hint of coffee sum up this irresistibl…" at bounding box center [268, 694] width 325 height 85
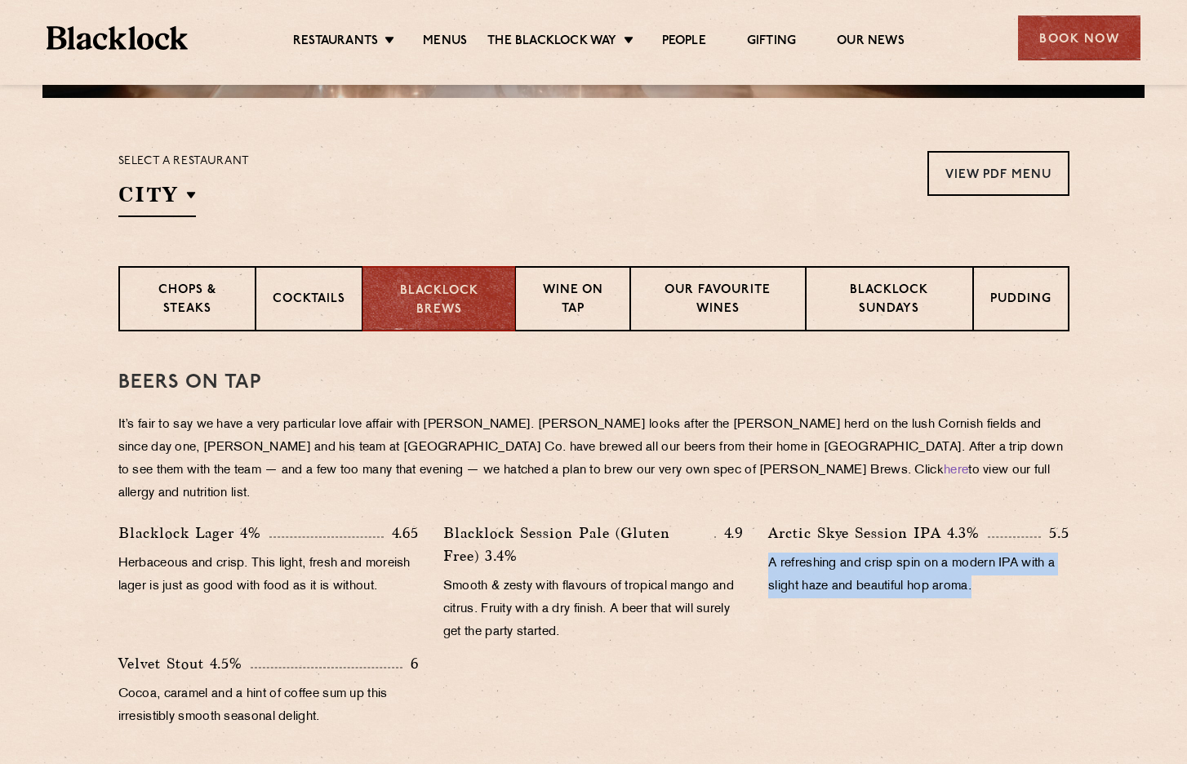
drag, startPoint x: 767, startPoint y: 541, endPoint x: 1007, endPoint y: 563, distance: 240.2
click at [1007, 563] on div "Arctic Skye Session IPA 4.3% 5.5 A refreshing and crisp spin on a modern IPA wi…" at bounding box center [918, 587] width 325 height 131
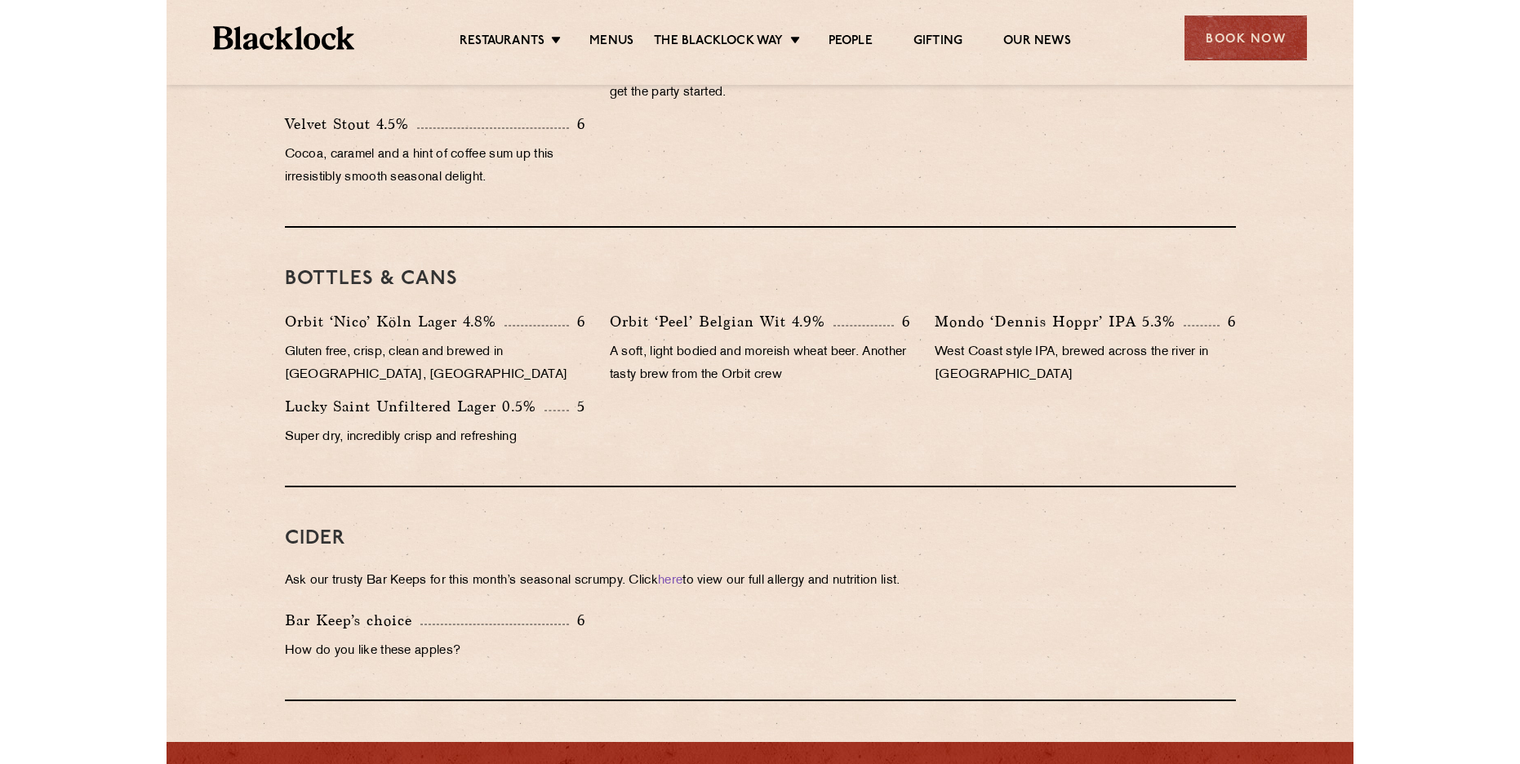
scroll to position [1061, 0]
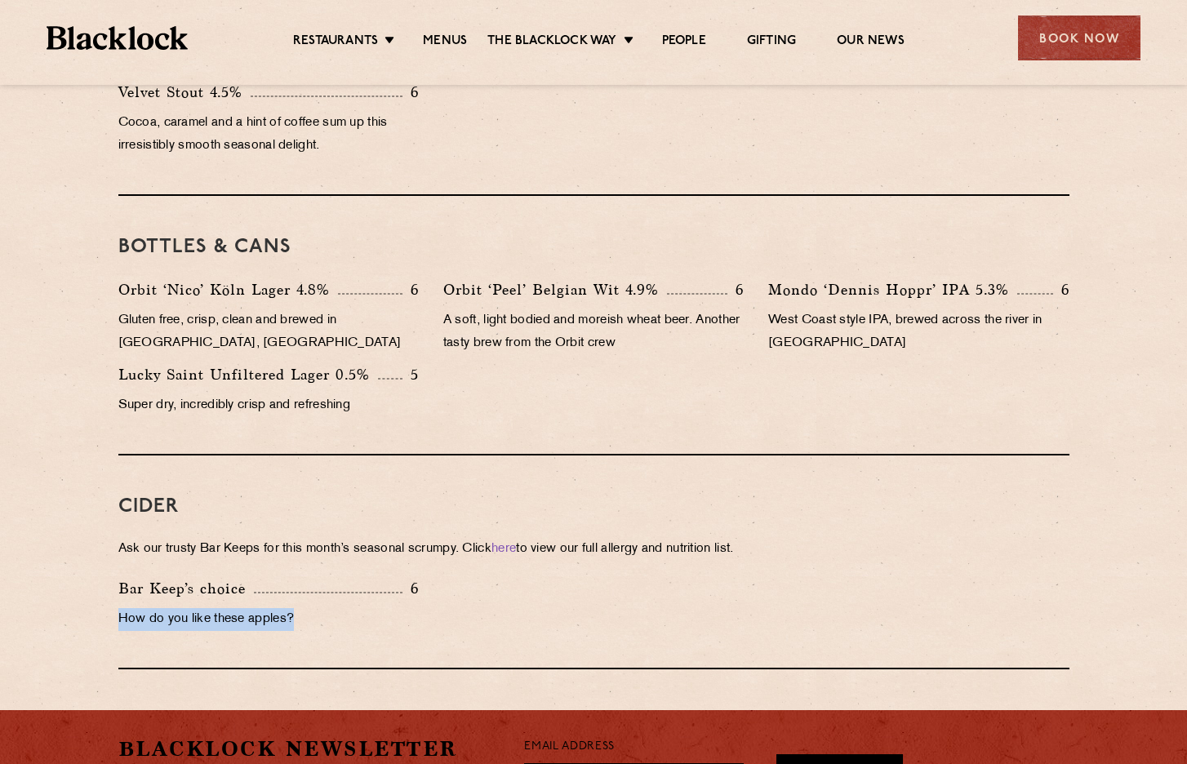
drag, startPoint x: 117, startPoint y: 594, endPoint x: 343, endPoint y: 612, distance: 226.8
click at [343, 612] on div "Bar Keep’s choice 6 How do you like these apples?" at bounding box center [268, 608] width 325 height 62
drag, startPoint x: 118, startPoint y: 526, endPoint x: 788, endPoint y: 525, distance: 670.3
click at [788, 538] on p "Ask our trusty Bar Keeps for this month’s seasonal scrumpy. Click here to view …" at bounding box center [593, 549] width 951 height 23
